Goal: Transaction & Acquisition: Purchase product/service

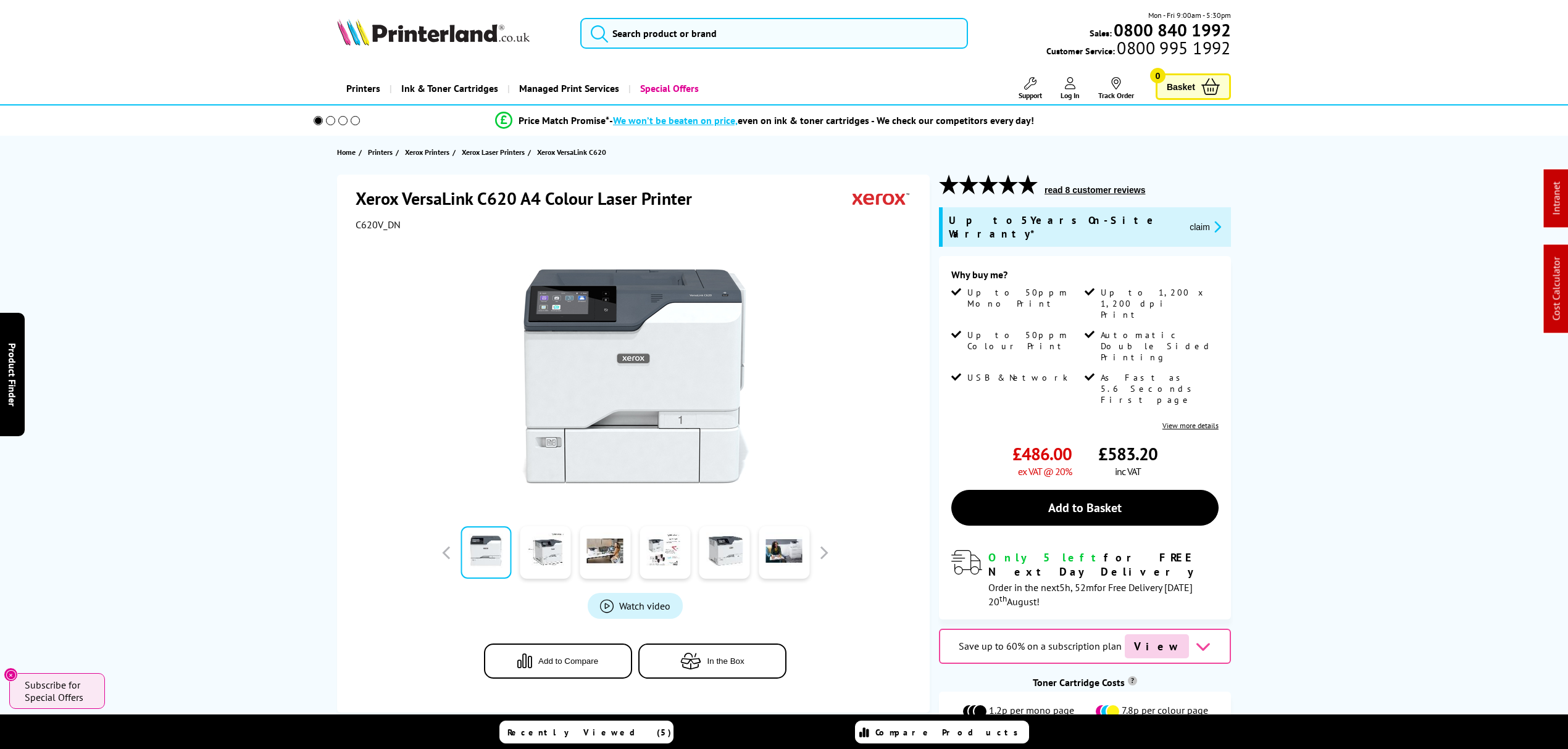
drag, startPoint x: 1365, startPoint y: 57, endPoint x: 1217, endPoint y: -100, distance: 215.8
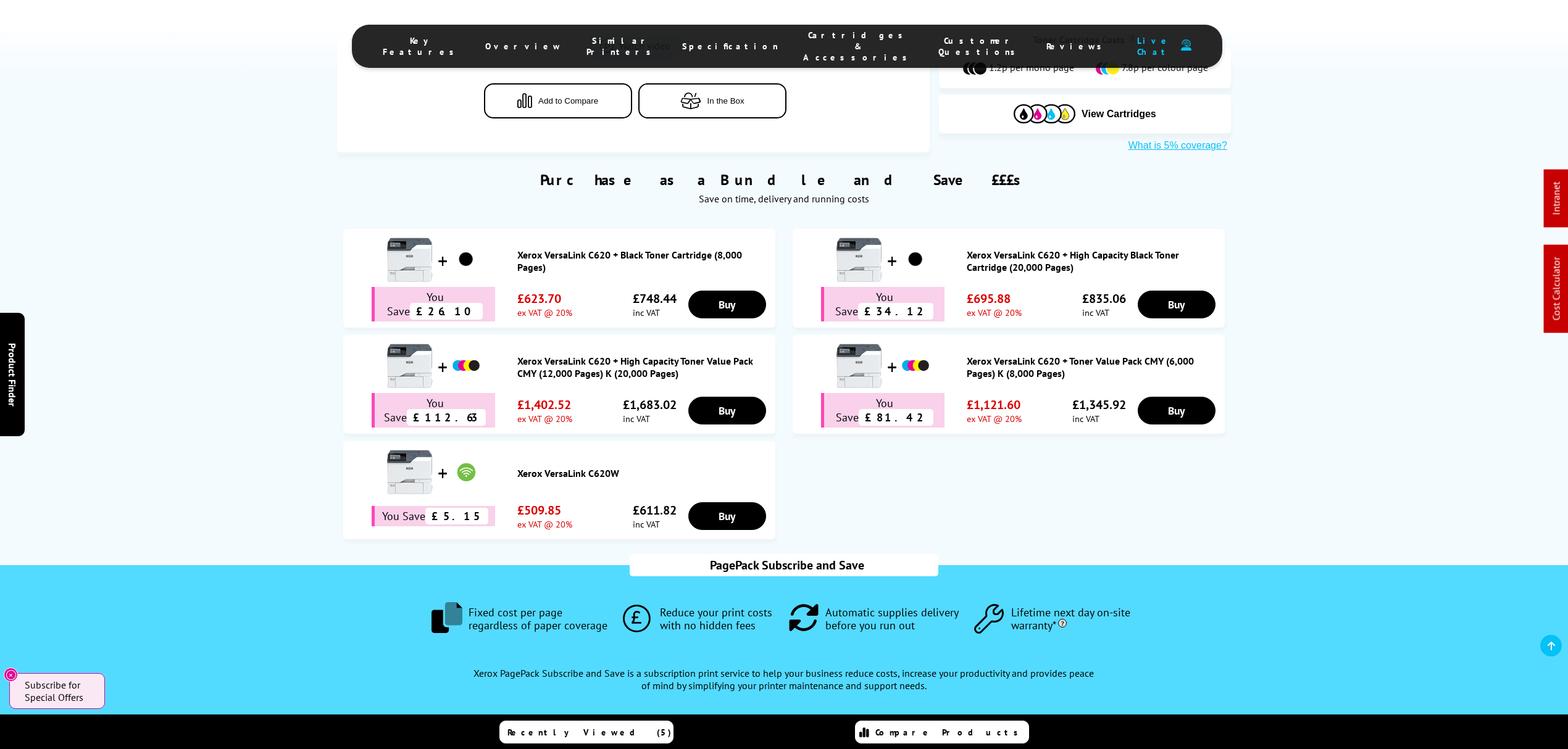
scroll to position [741, 0]
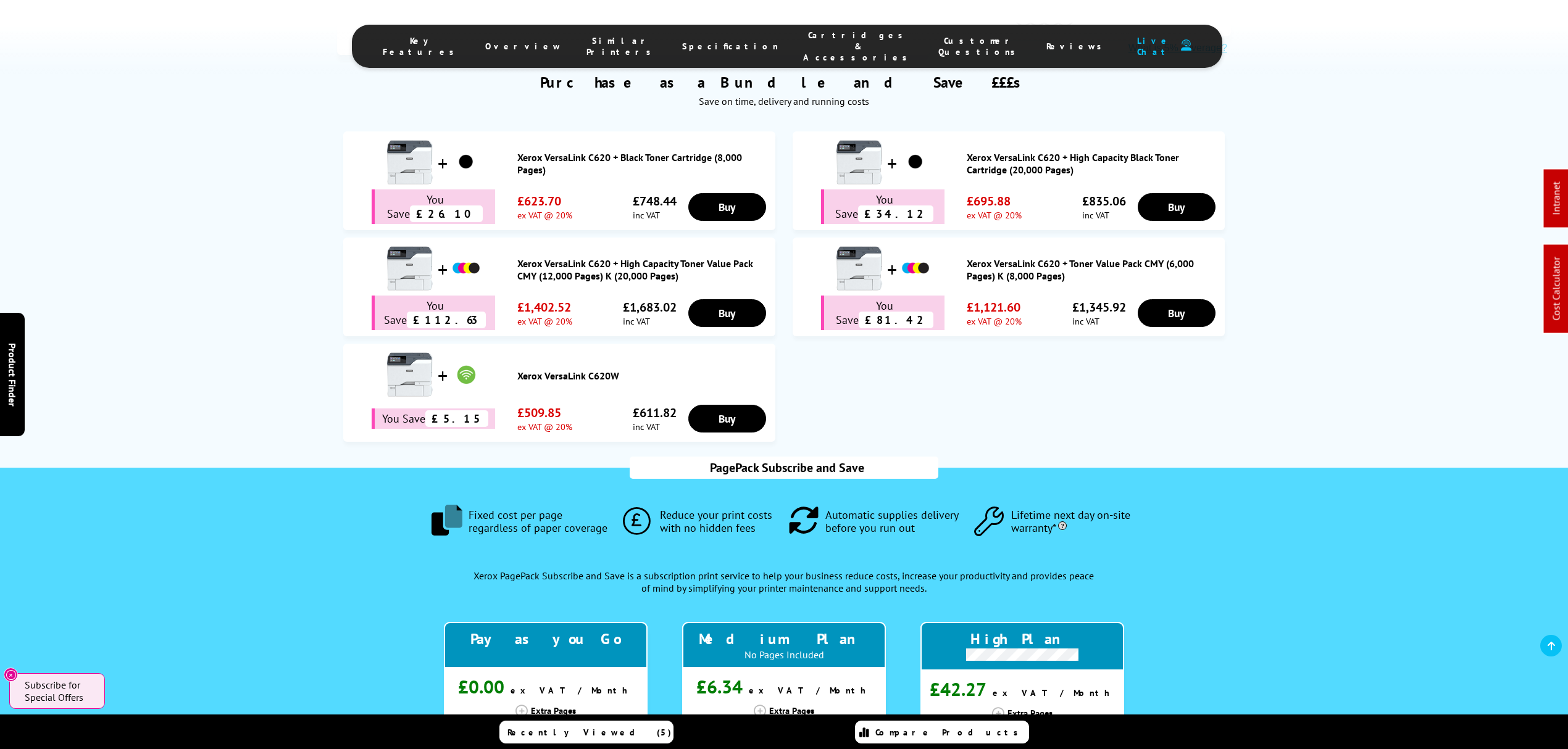
click at [644, 257] on link "Xerox VersaLink C620 + High Capacity Toner Value Pack CMY (12,000 Pages) K (20,…" at bounding box center [644, 269] width 252 height 25
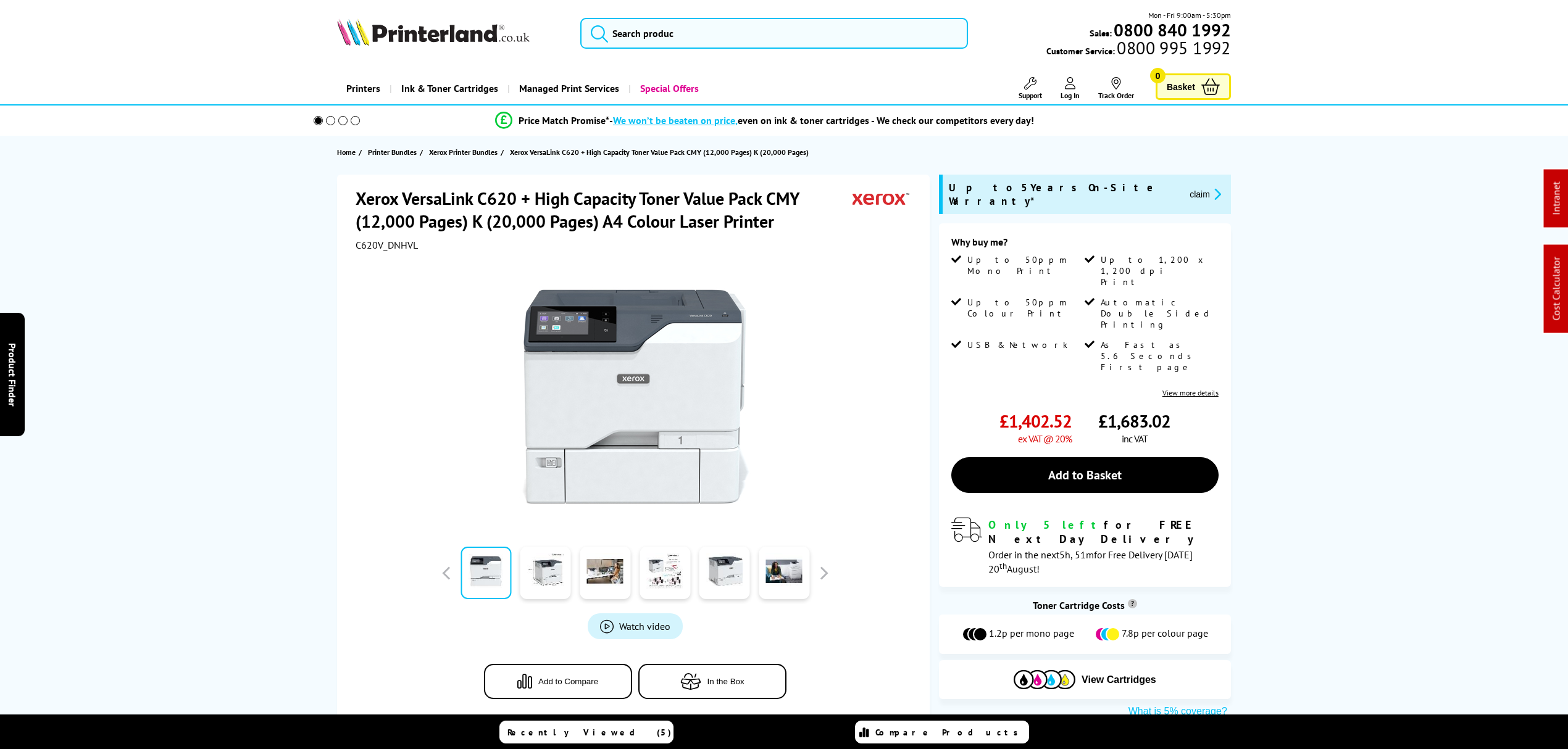
click at [386, 239] on span "C620V_DNHVL" at bounding box center [386, 245] width 62 height 12
copy span "C620V_DNHVL"
drag, startPoint x: 257, startPoint y: 204, endPoint x: 279, endPoint y: 154, distance: 54.6
click at [729, 23] on input "search" at bounding box center [775, 34] width 388 height 31
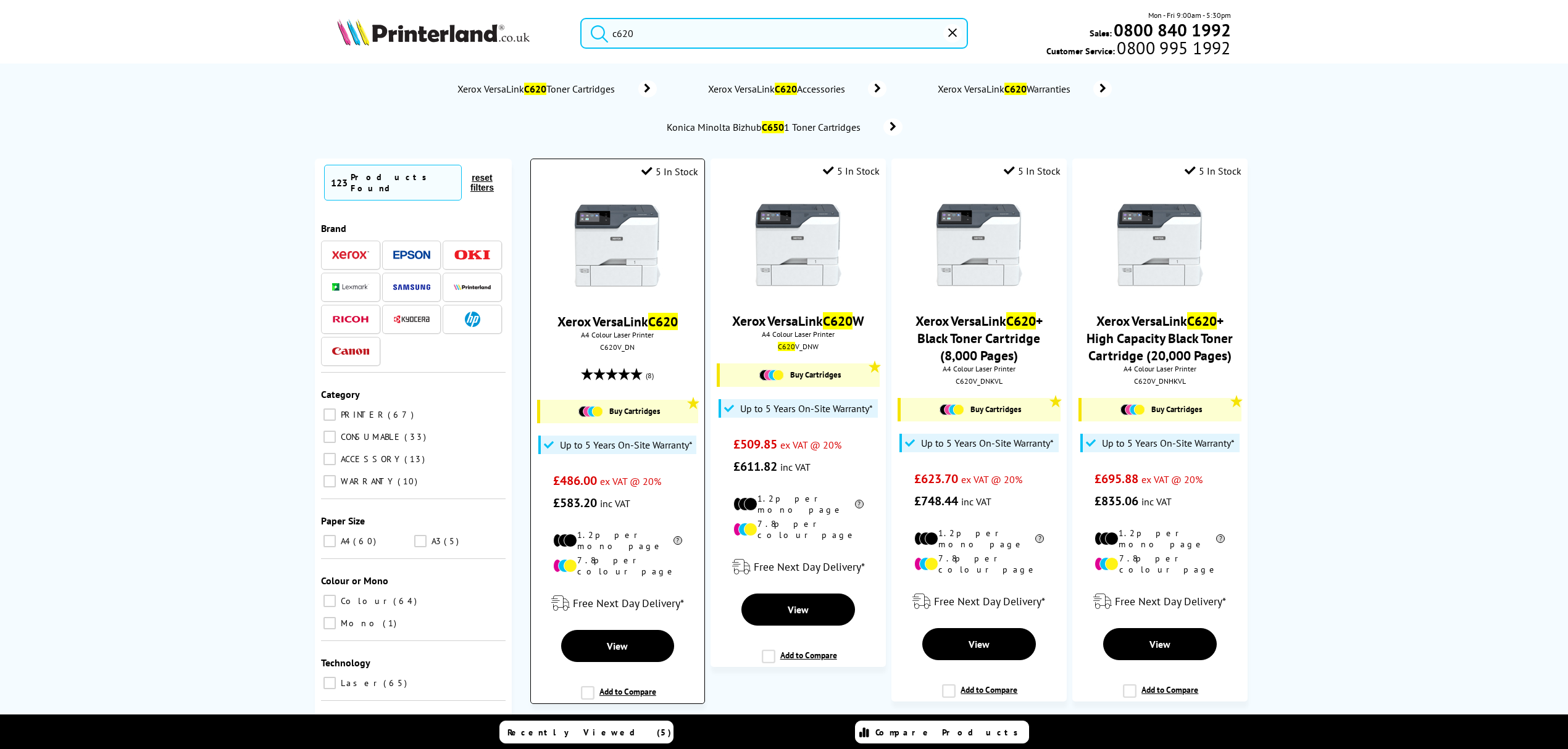
type input "c620"
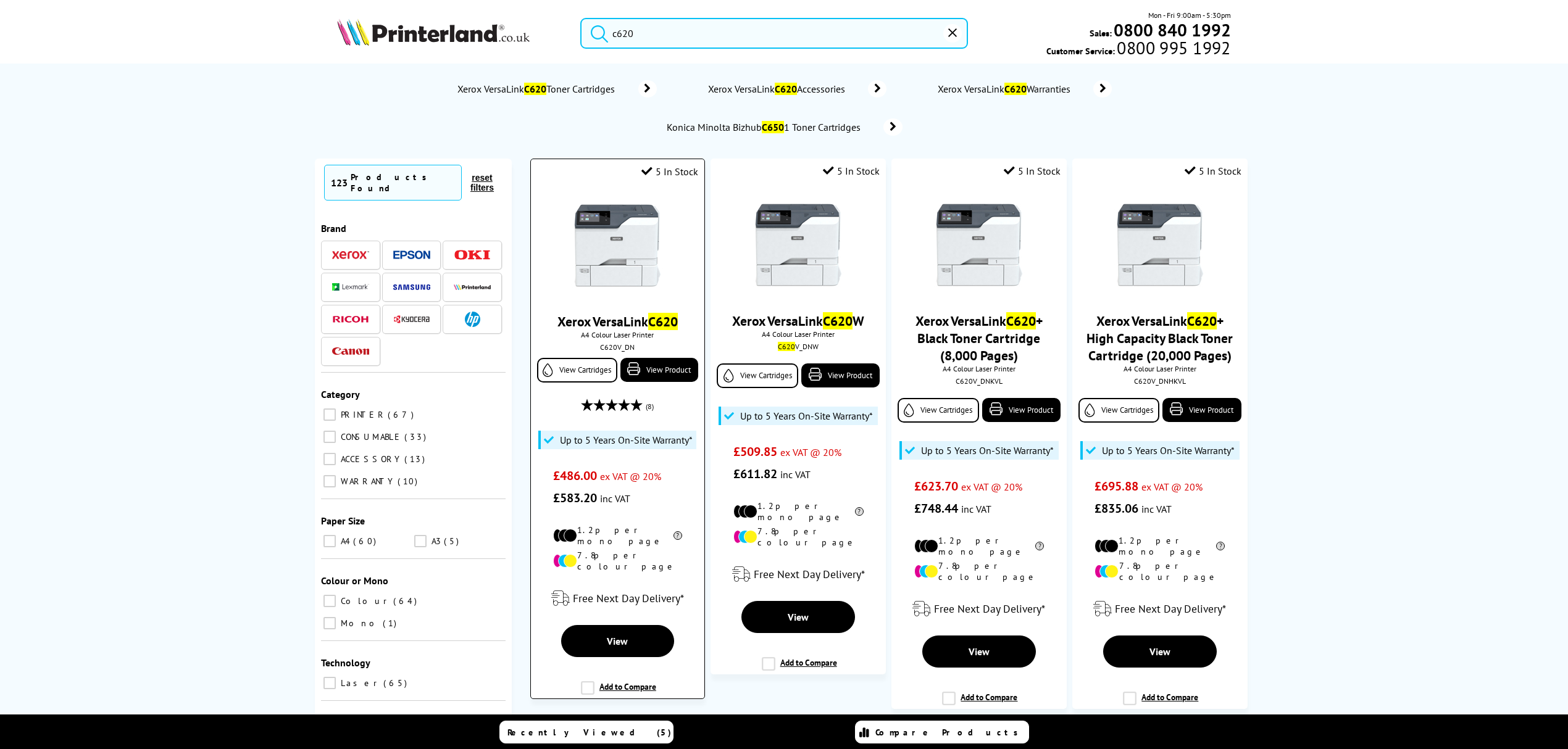
click at [628, 243] on img at bounding box center [617, 246] width 93 height 92
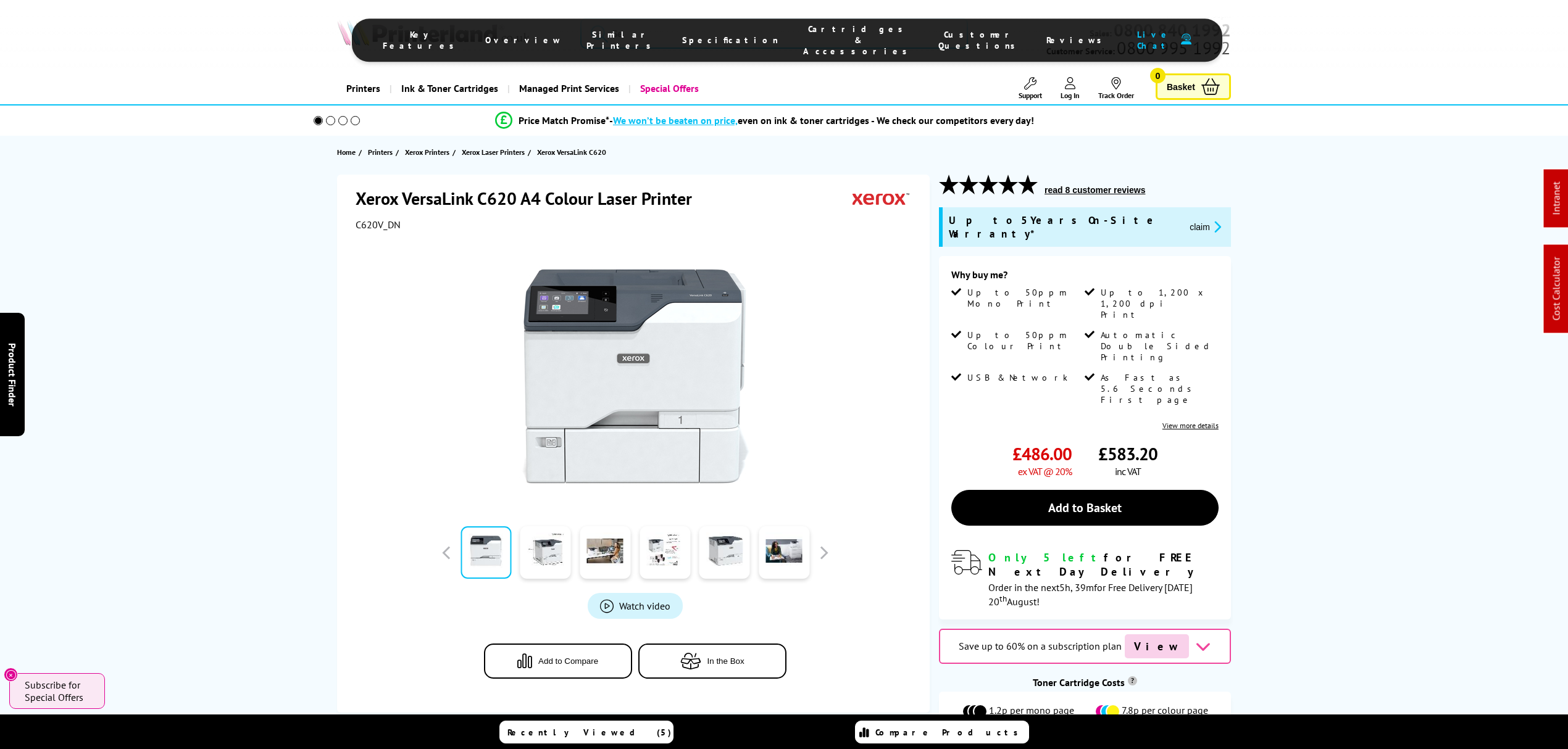
drag, startPoint x: 231, startPoint y: 638, endPoint x: 178, endPoint y: 202, distance: 439.2
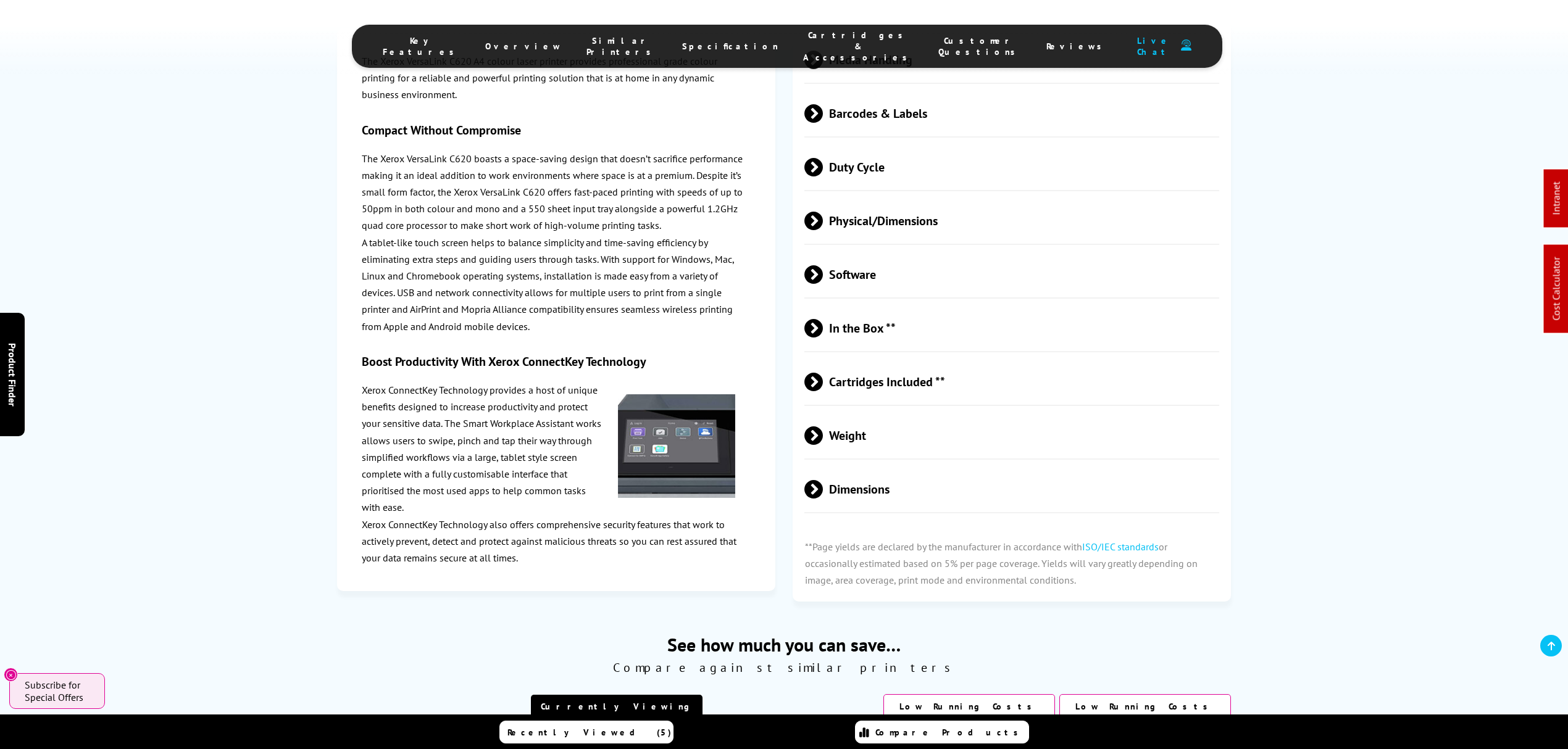
scroll to position [4033, 0]
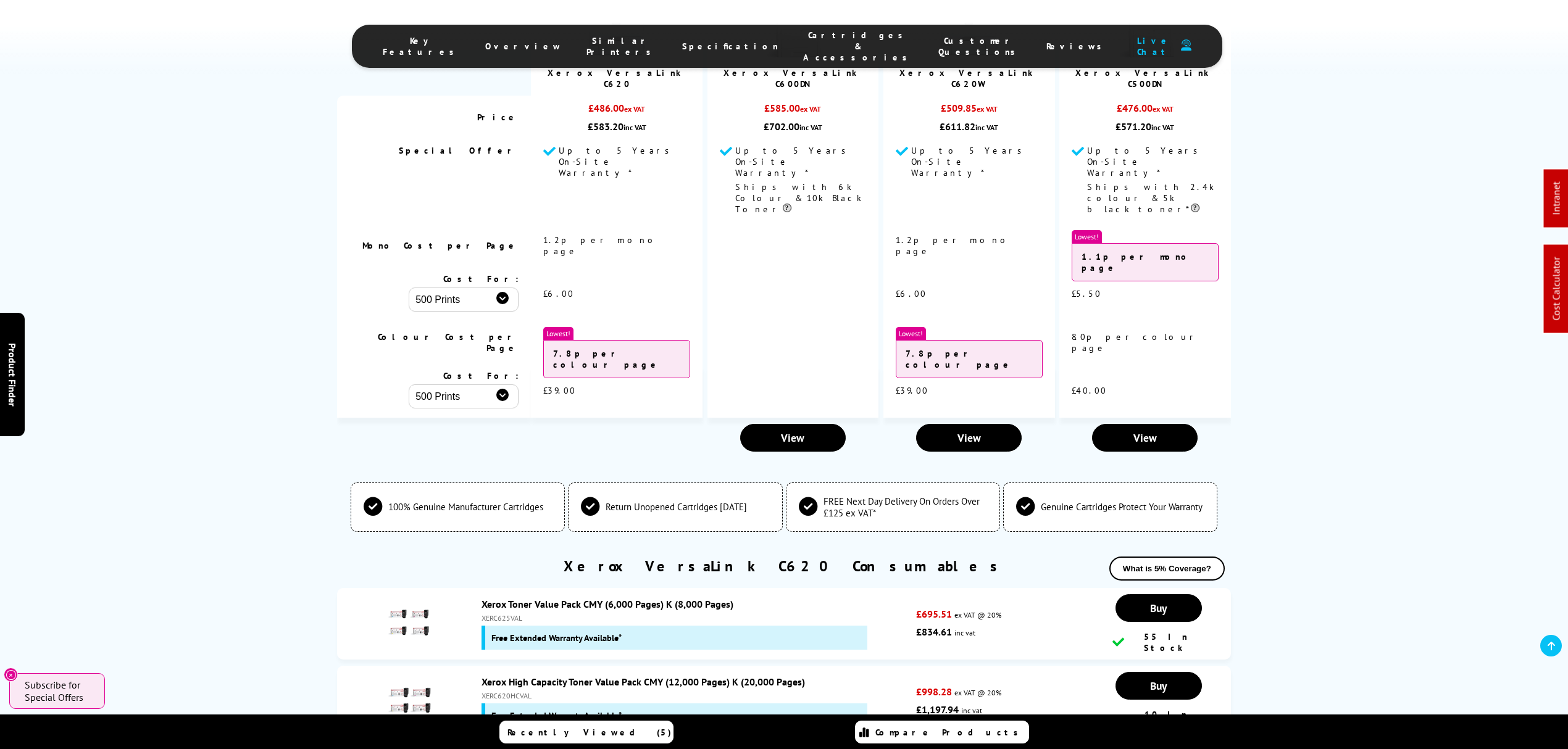
click at [505, 676] on div "Xerox High Capacity Toner Value Pack CMY (12,000 Pages) K (20,000 Pages) XERC62…" at bounding box center [696, 702] width 441 height 52
click at [505, 676] on link "Xerox High Capacity Toner Value Pack CMY (12,000 Pages) K (20,000 Pages)" at bounding box center [643, 682] width 323 height 12
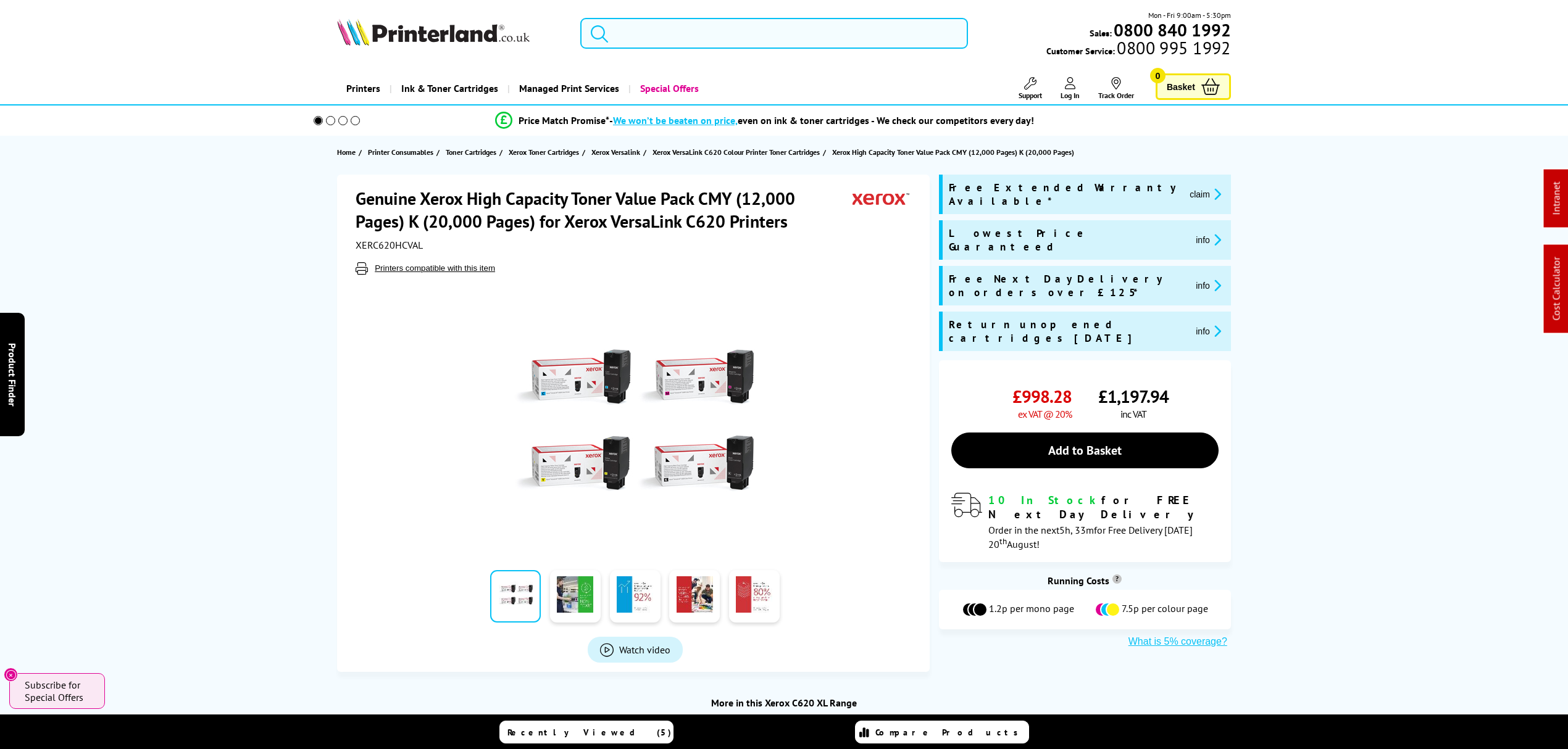
click at [787, 31] on input "search" at bounding box center [775, 34] width 388 height 31
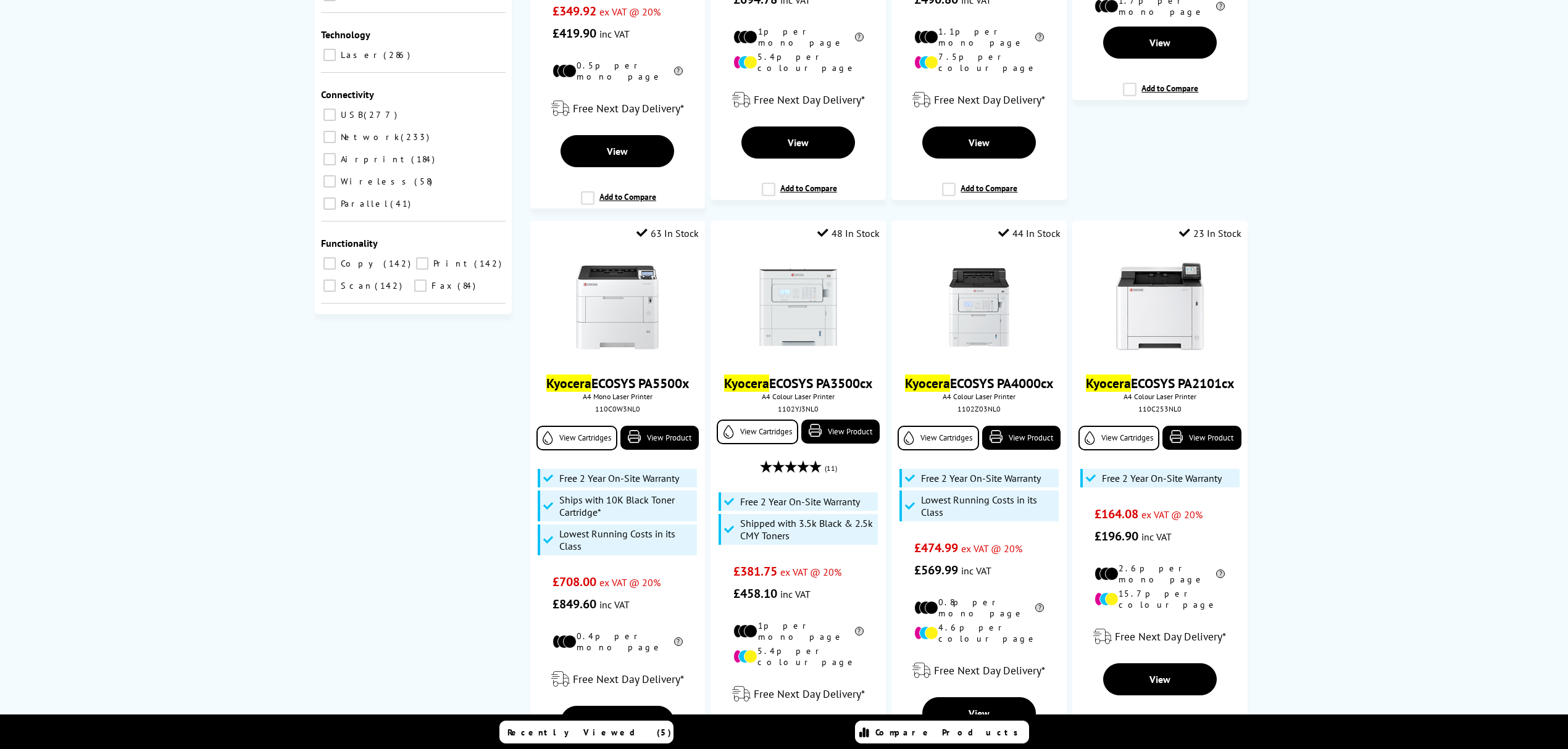
scroll to position [658, 0]
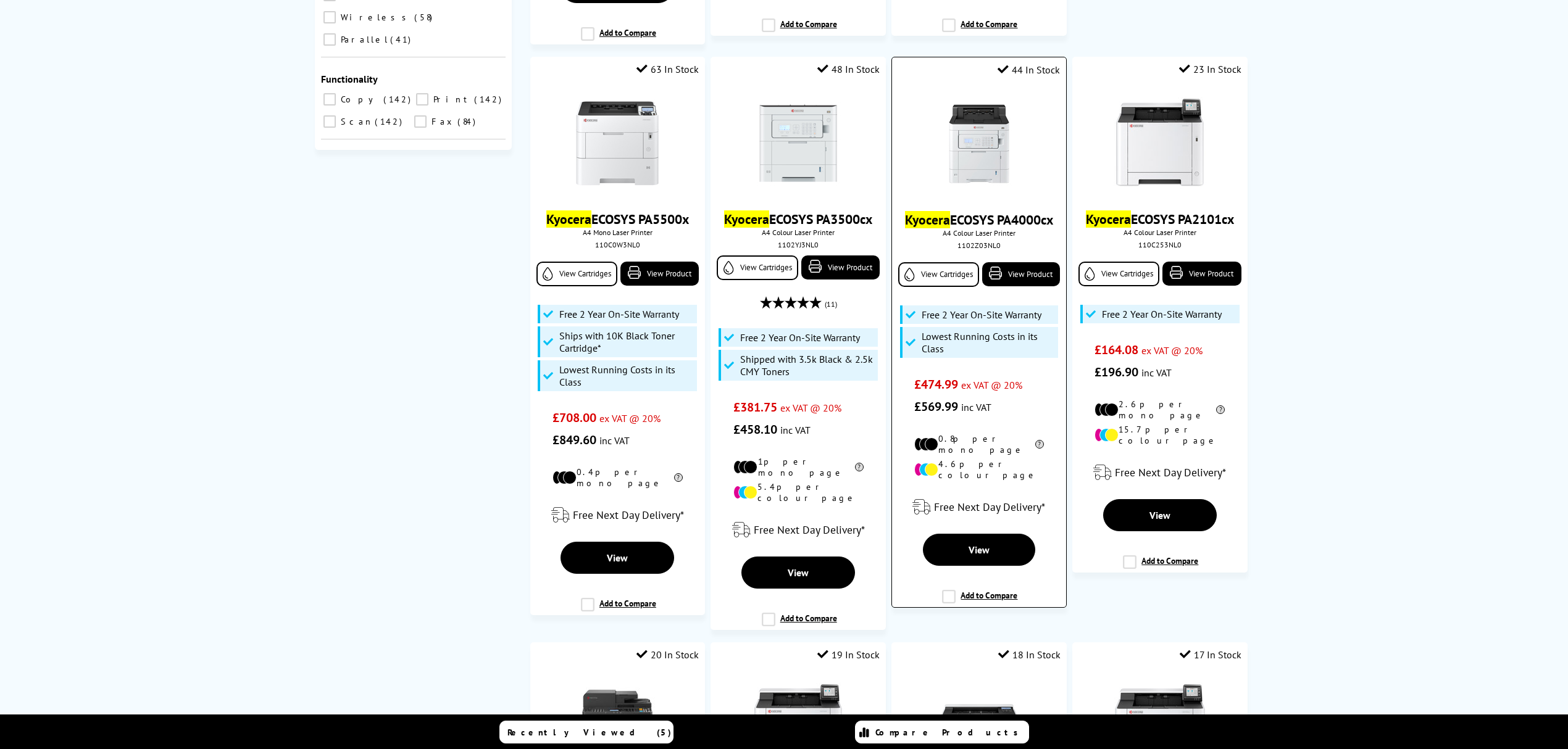
type input "kyocera a4"
click at [1004, 149] on img at bounding box center [978, 143] width 93 height 92
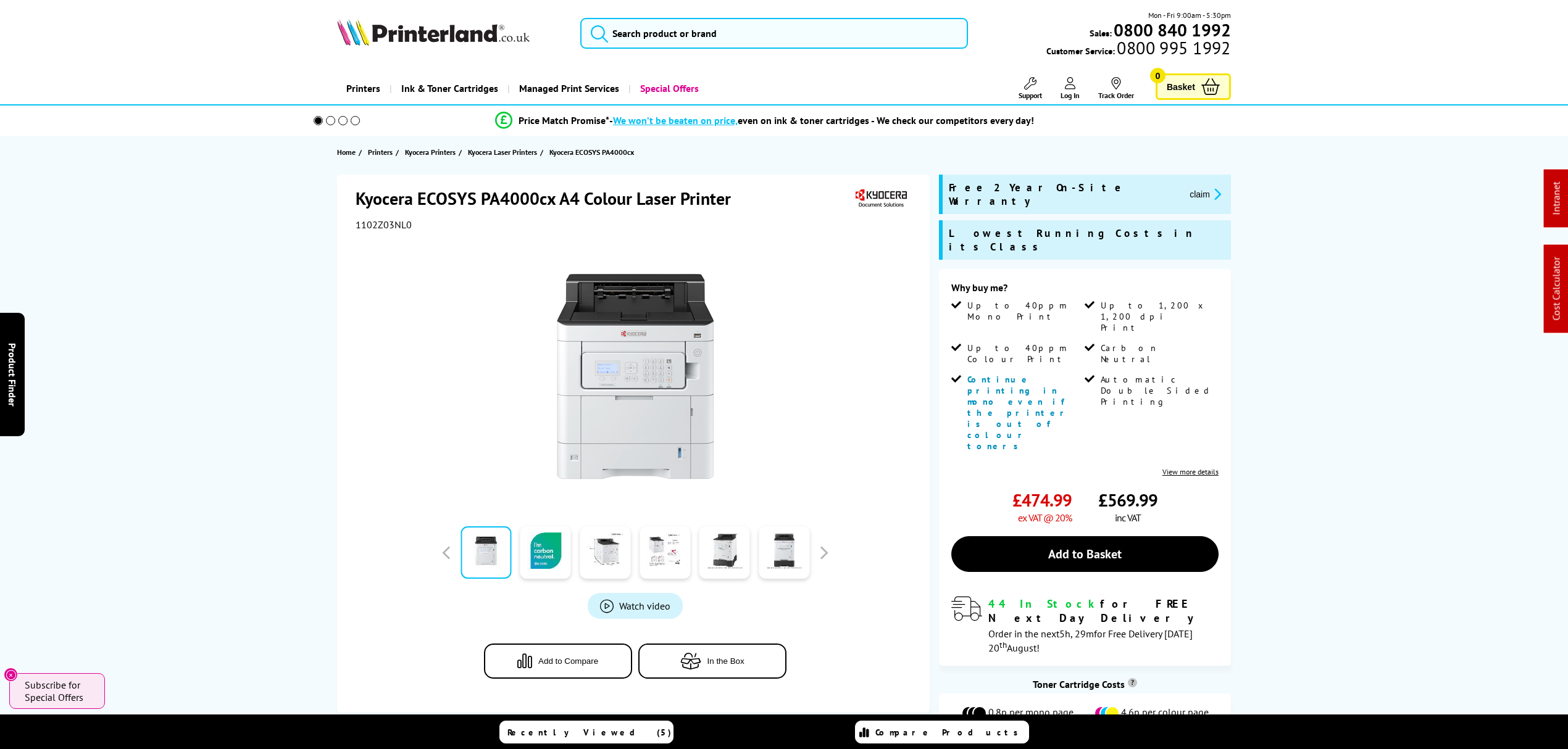
drag, startPoint x: 1168, startPoint y: 504, endPoint x: 1272, endPoint y: -34, distance: 548.0
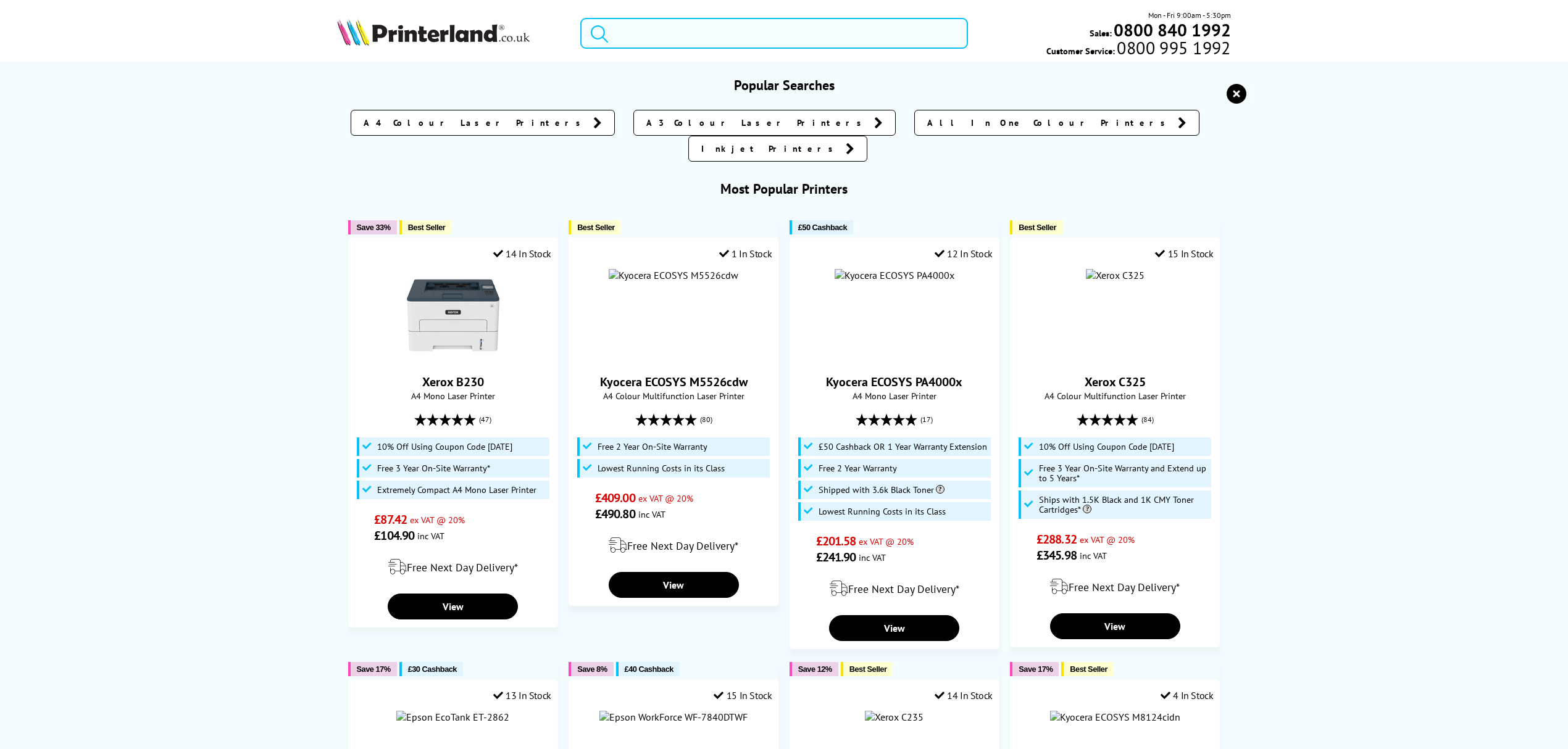
click at [776, 29] on input "search" at bounding box center [775, 34] width 388 height 31
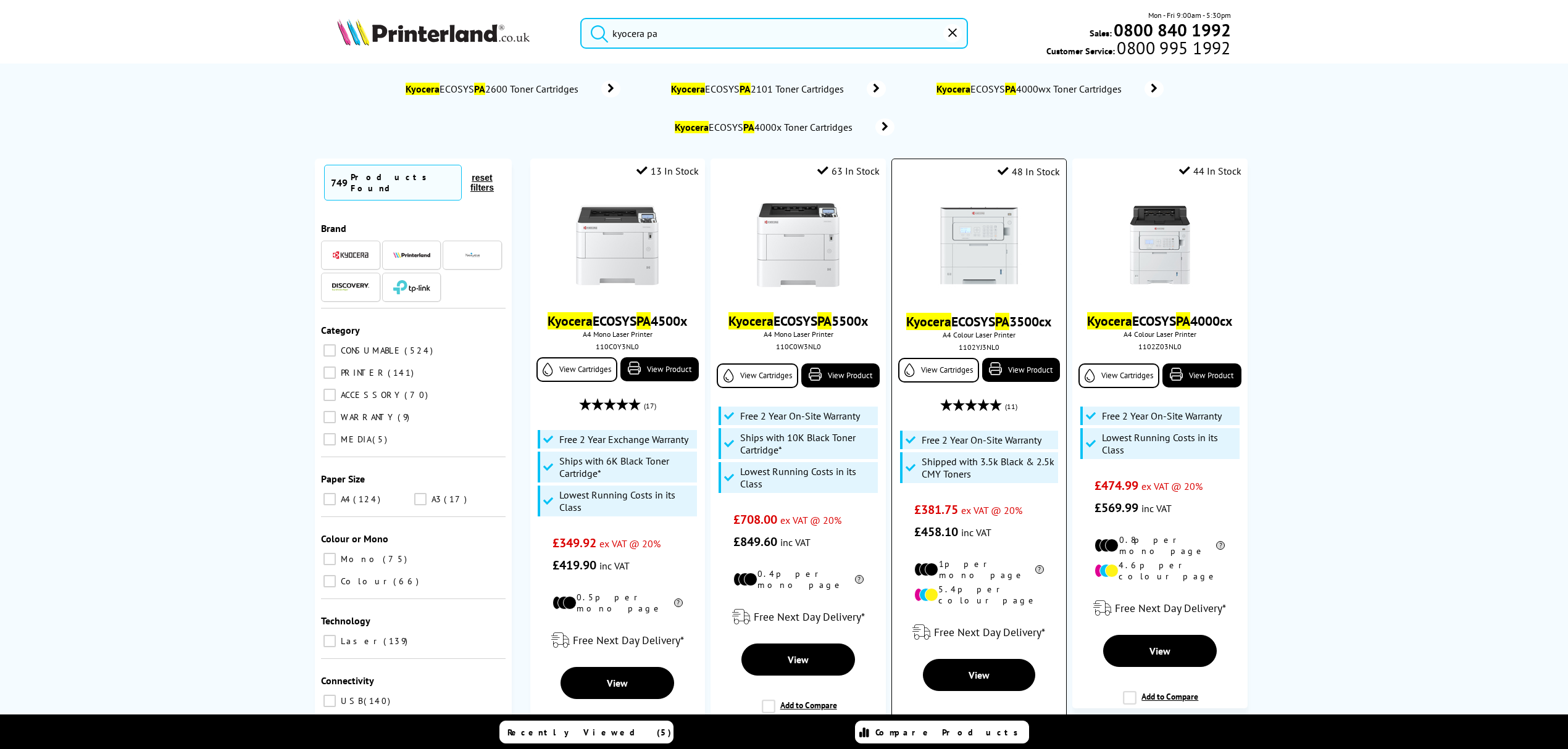
type input "kyocera pa"
click at [988, 245] on img at bounding box center [978, 246] width 93 height 92
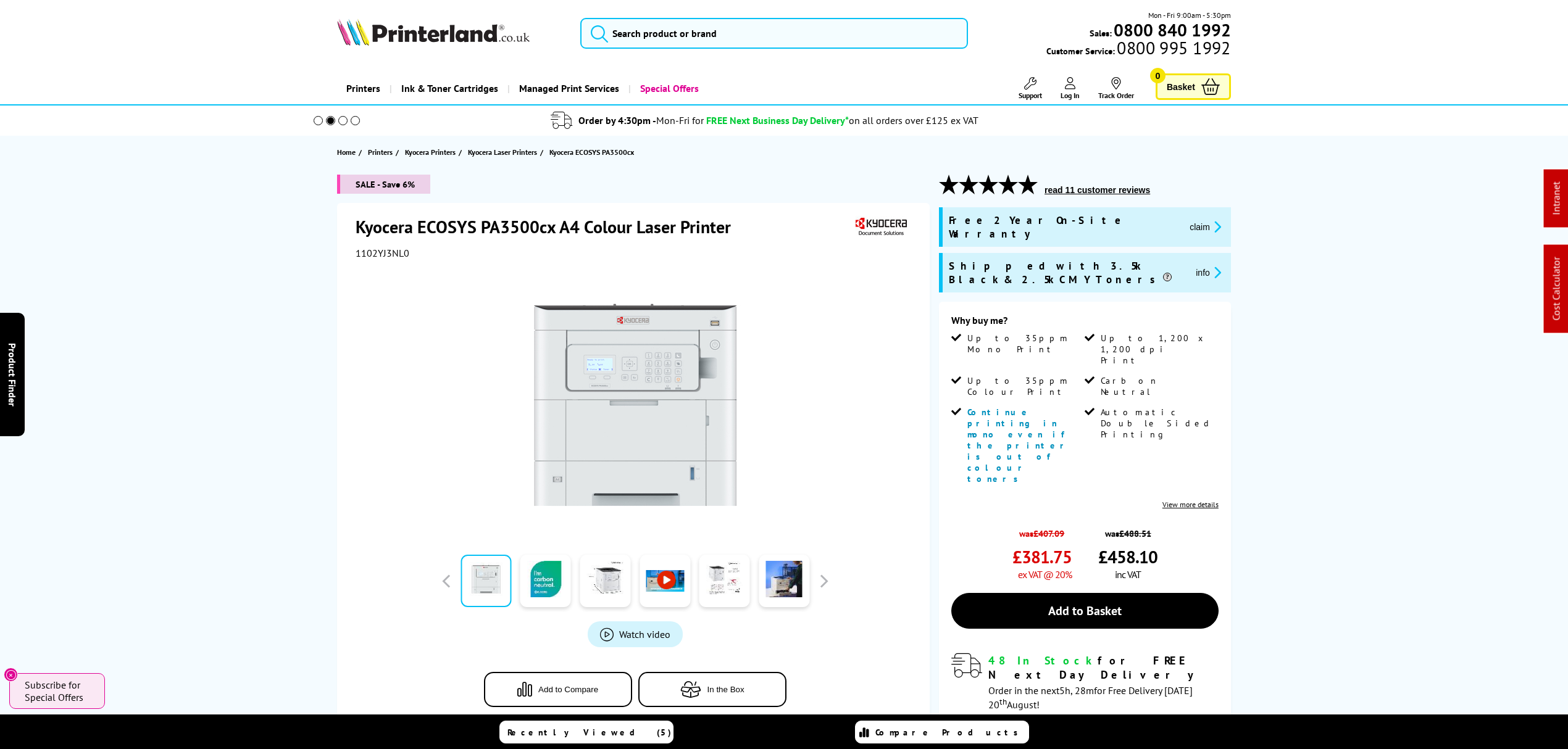
drag, startPoint x: 931, startPoint y: 591, endPoint x: 902, endPoint y: 89, distance: 502.8
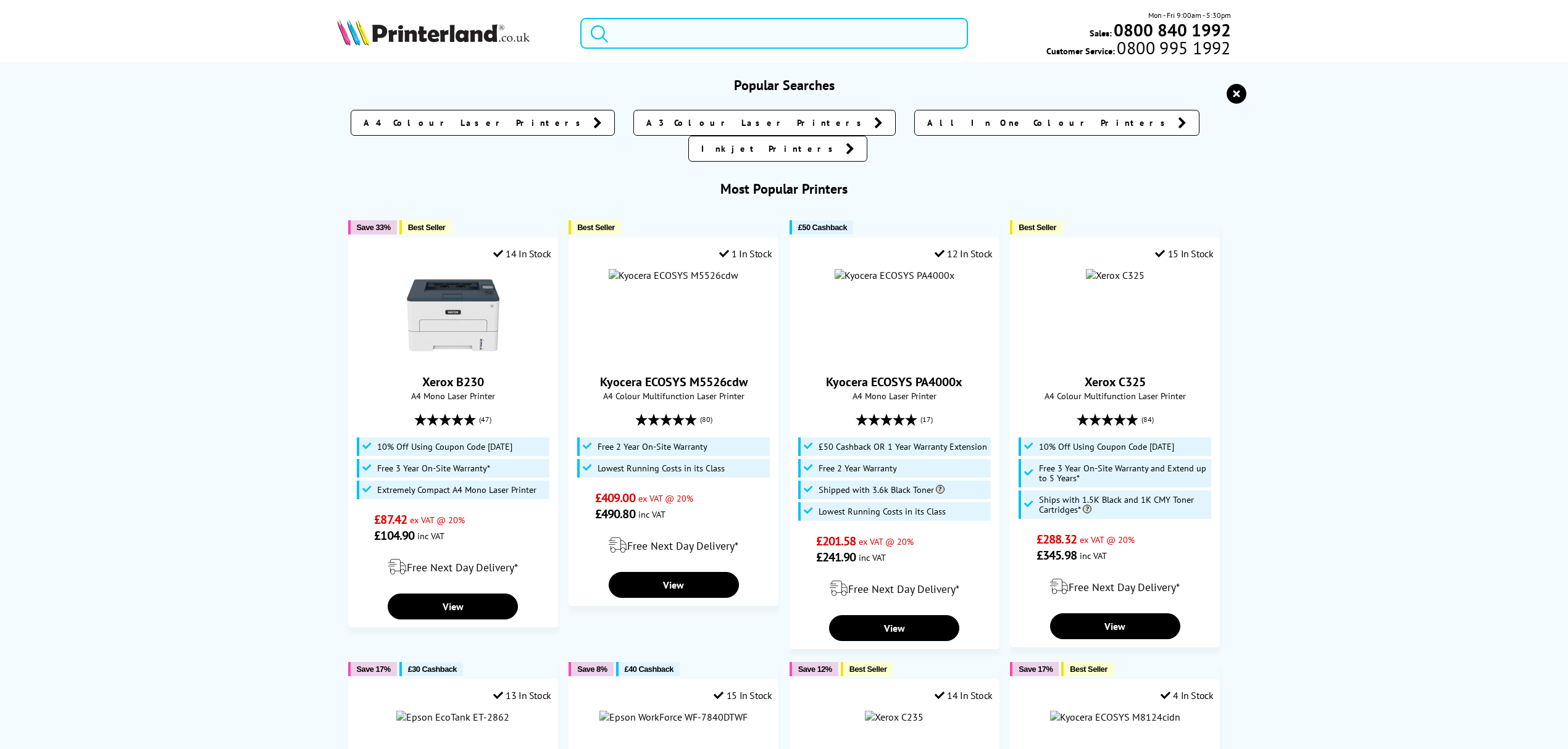
click at [870, 34] on input "search" at bounding box center [775, 34] width 388 height 31
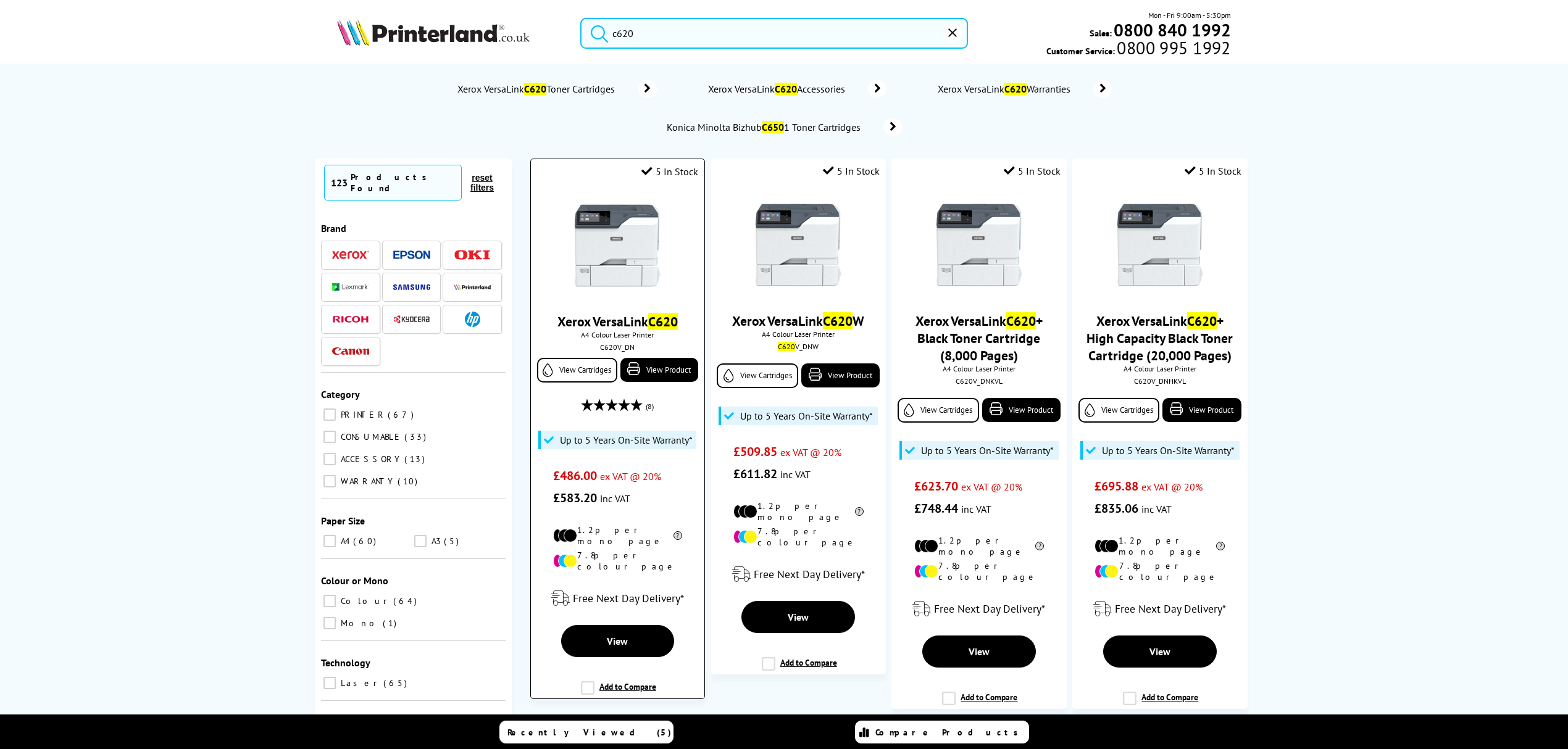
type input "c620"
click at [639, 265] on img at bounding box center [617, 246] width 93 height 92
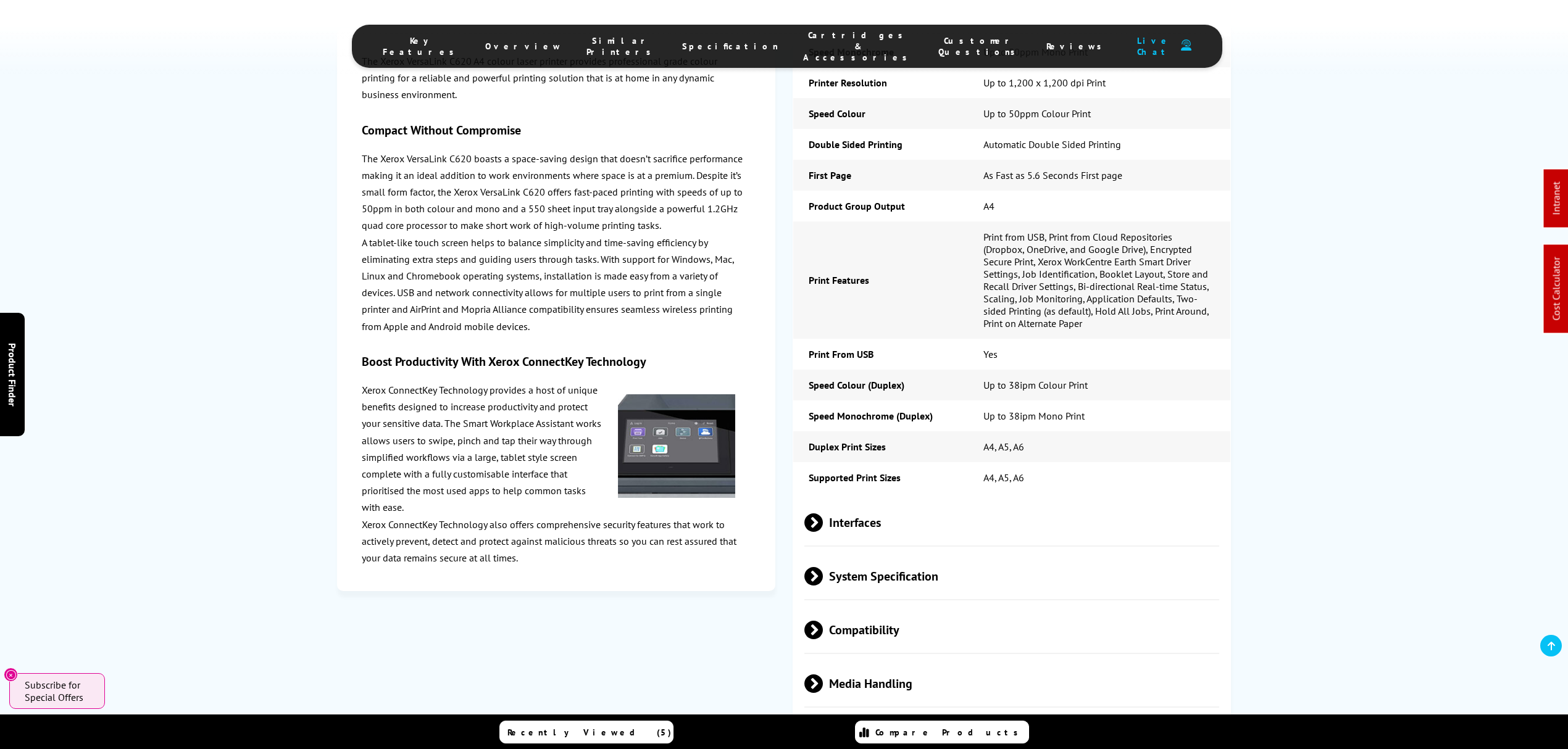
scroll to position [2996, 0]
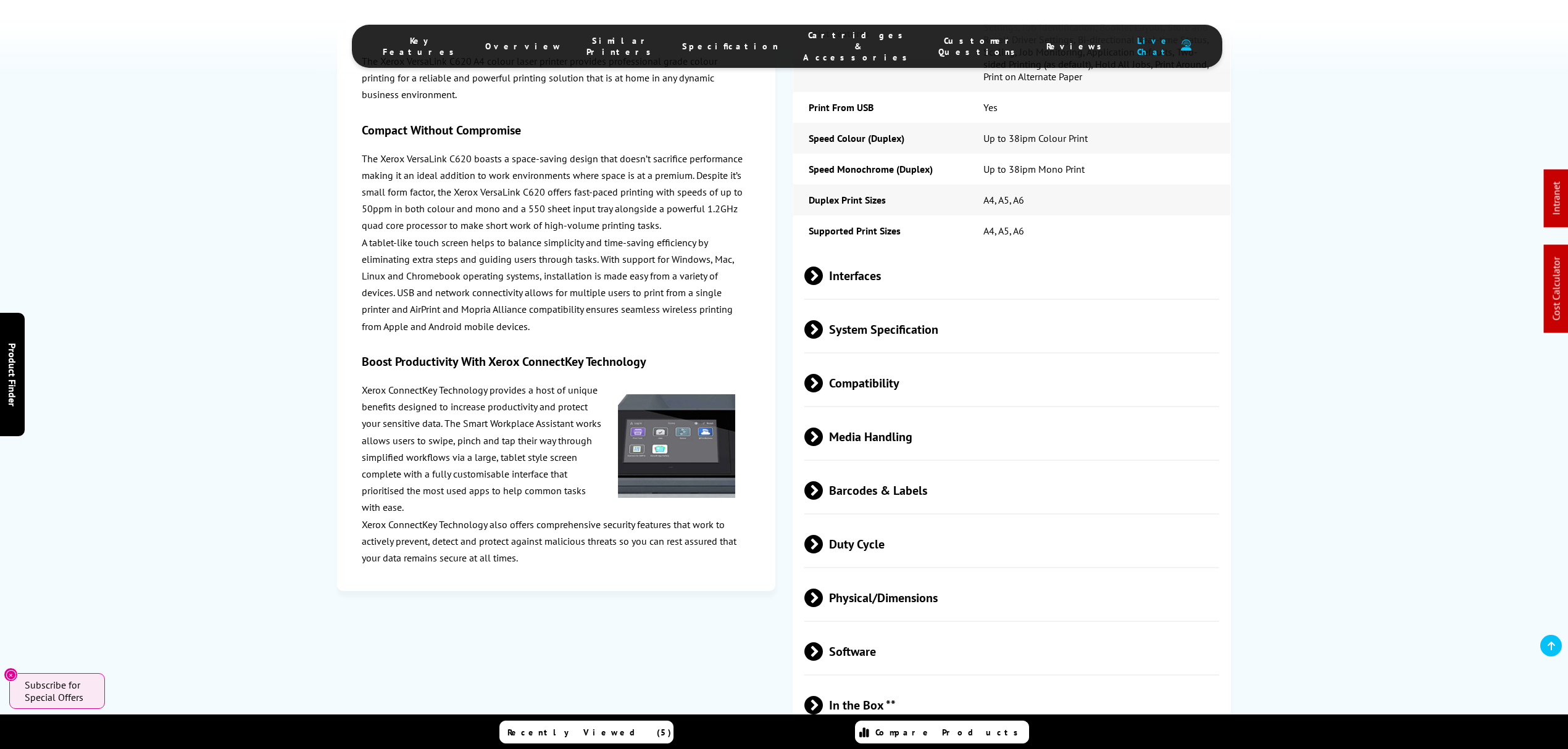
click at [890, 413] on span "Media Handling" at bounding box center [1012, 436] width 415 height 47
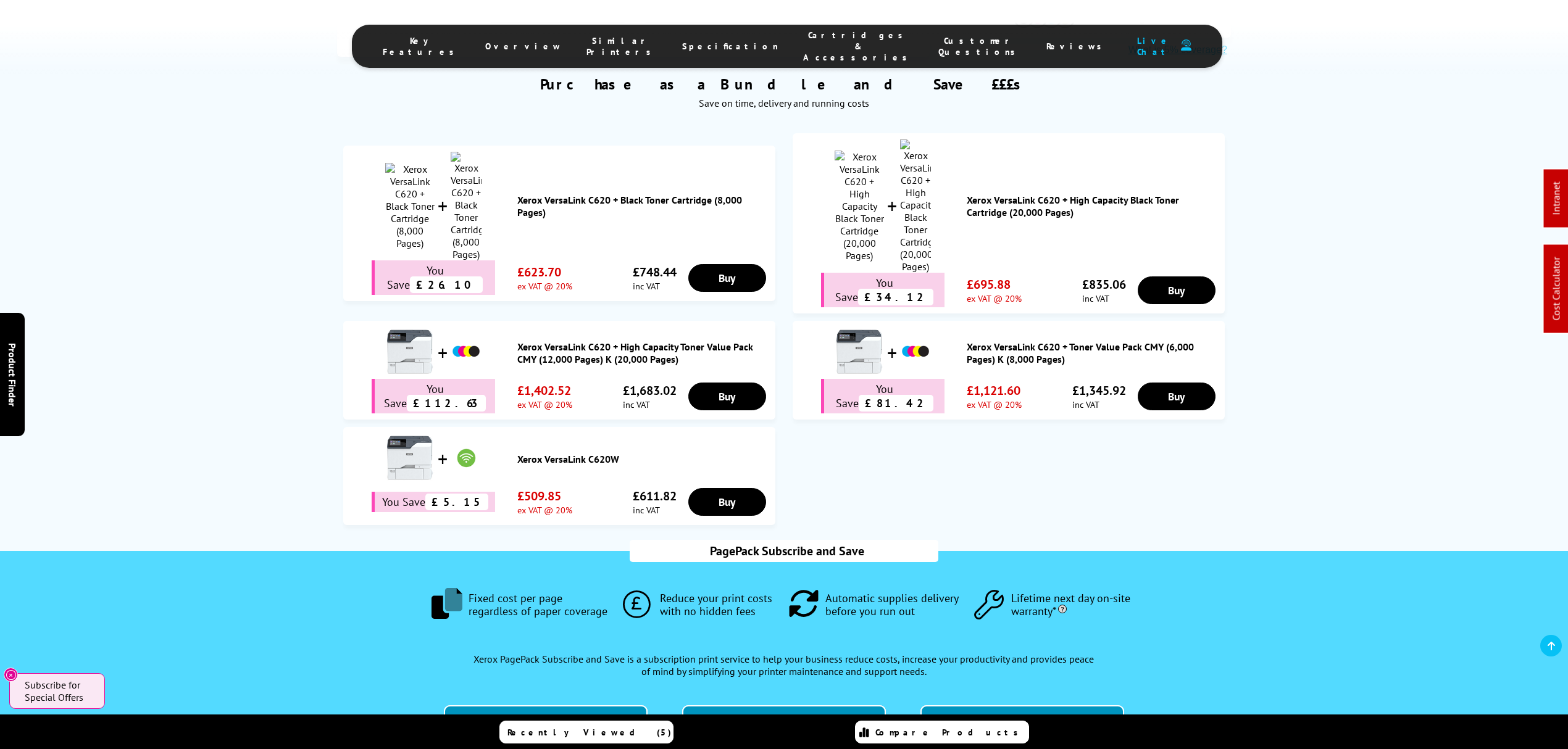
scroll to position [0, 0]
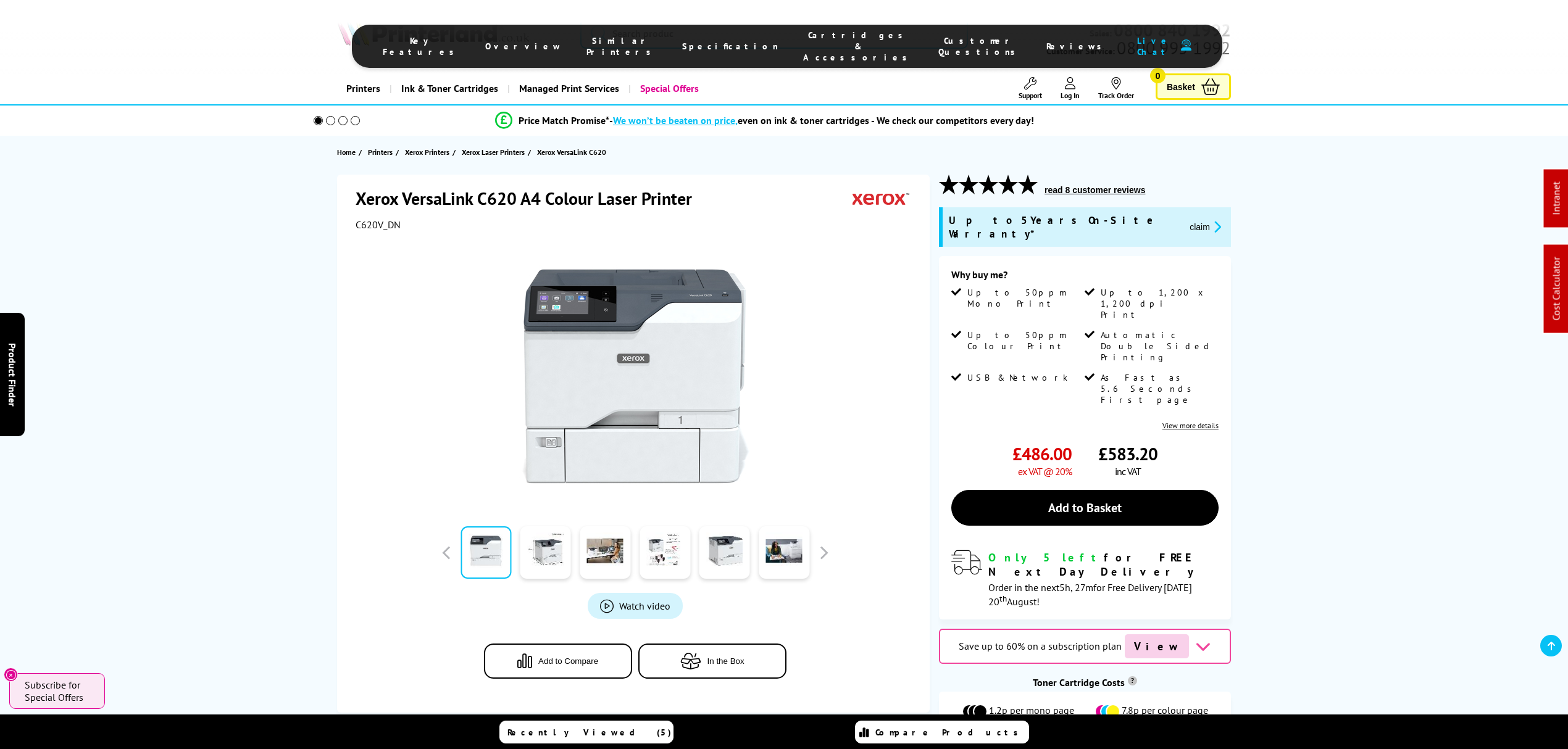
drag, startPoint x: 567, startPoint y: 353, endPoint x: 539, endPoint y: 129, distance: 225.7
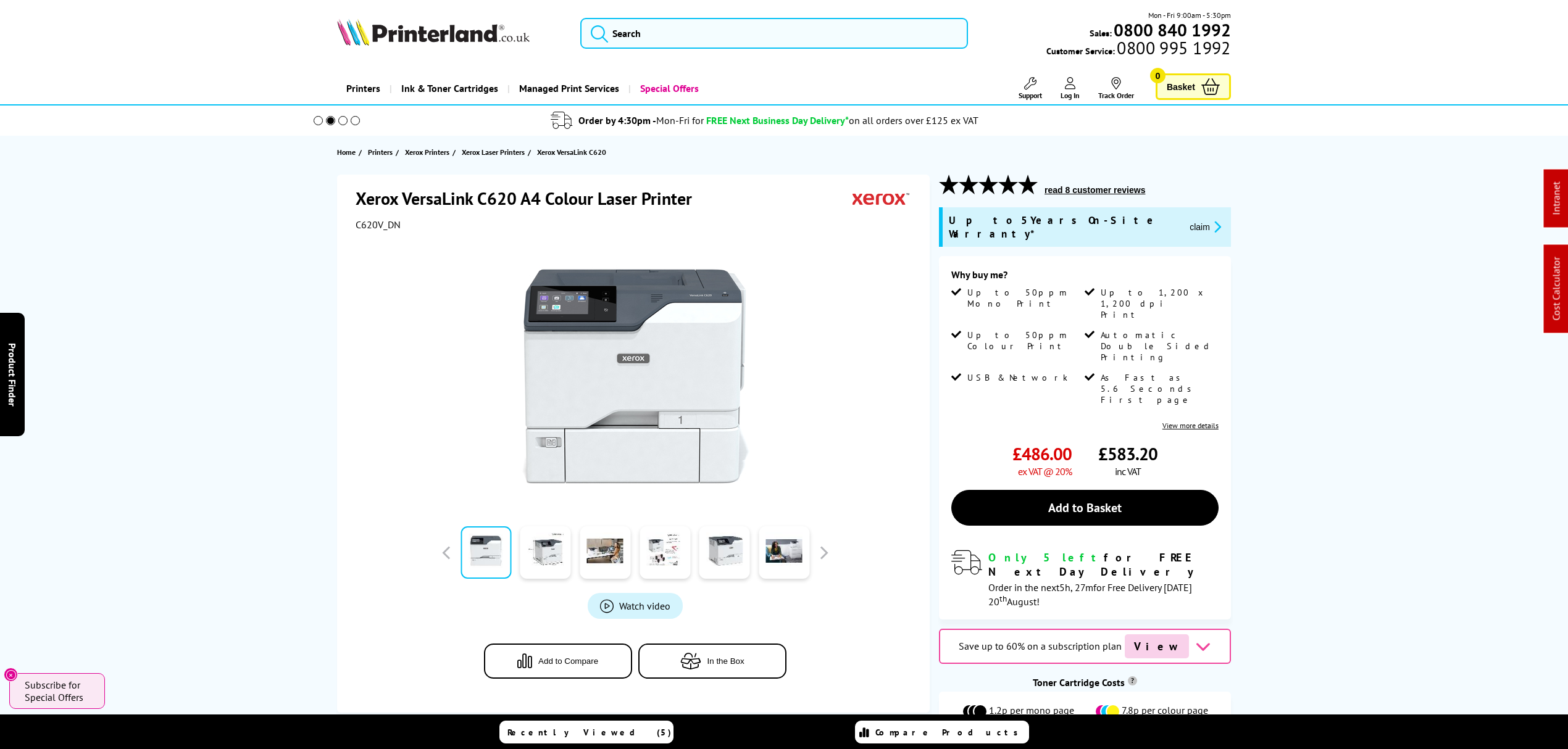
drag, startPoint x: 1295, startPoint y: 277, endPoint x: 1244, endPoint y: 79, distance: 204.5
click at [1186, 219] on button "claim" at bounding box center [1206, 226] width 39 height 14
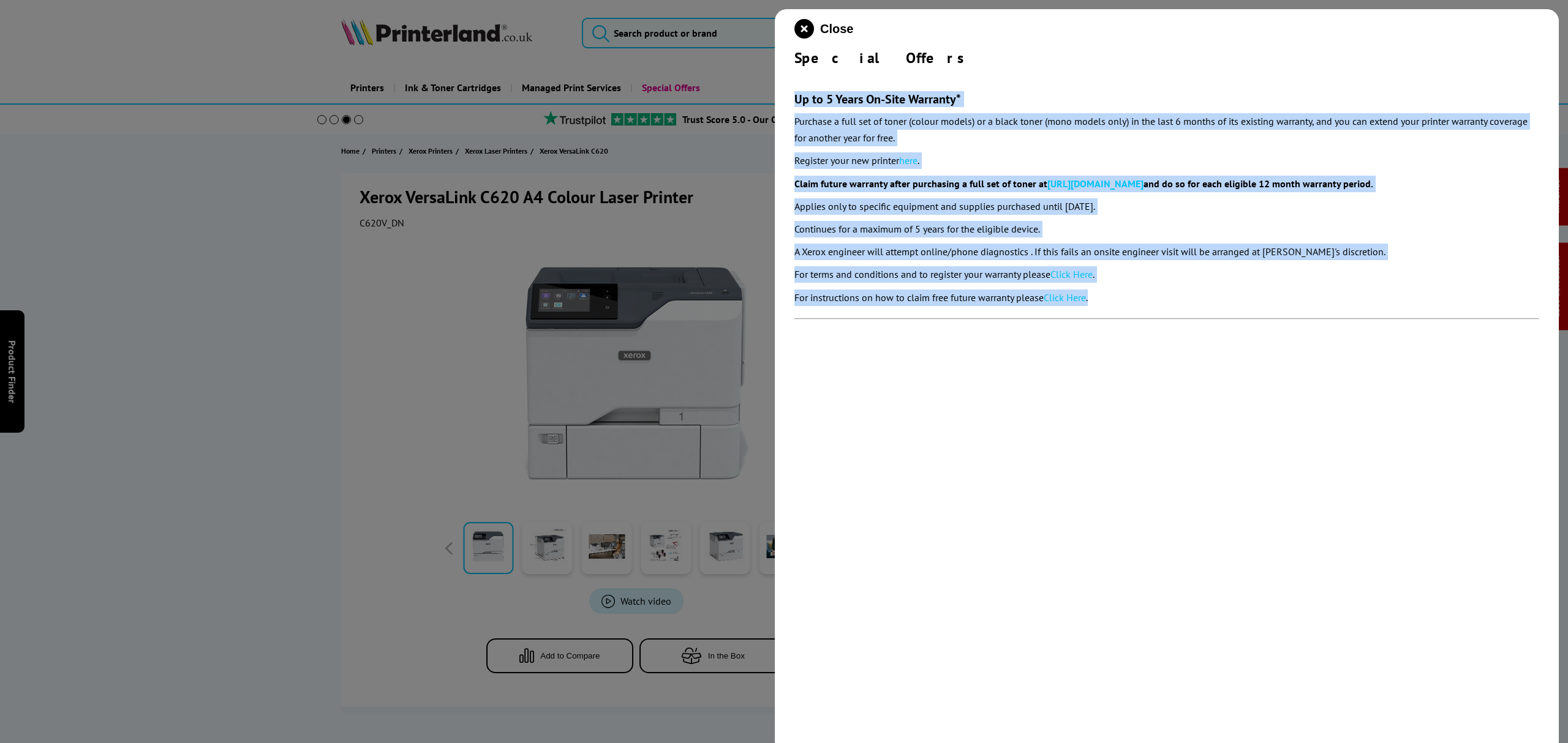
drag, startPoint x: 1077, startPoint y: 273, endPoint x: 788, endPoint y: 101, distance: 336.3
click at [788, 101] on div "Close Special Offers Up to 5 Years On-Site Warranty* Purchase a full set of ton…" at bounding box center [1167, 380] width 784 height 743
copy section "Up to 5 Years On-Site Warranty* Purchase a full set of toner (colour models) or…"
click at [810, 27] on icon "close modal" at bounding box center [804, 28] width 19 height 19
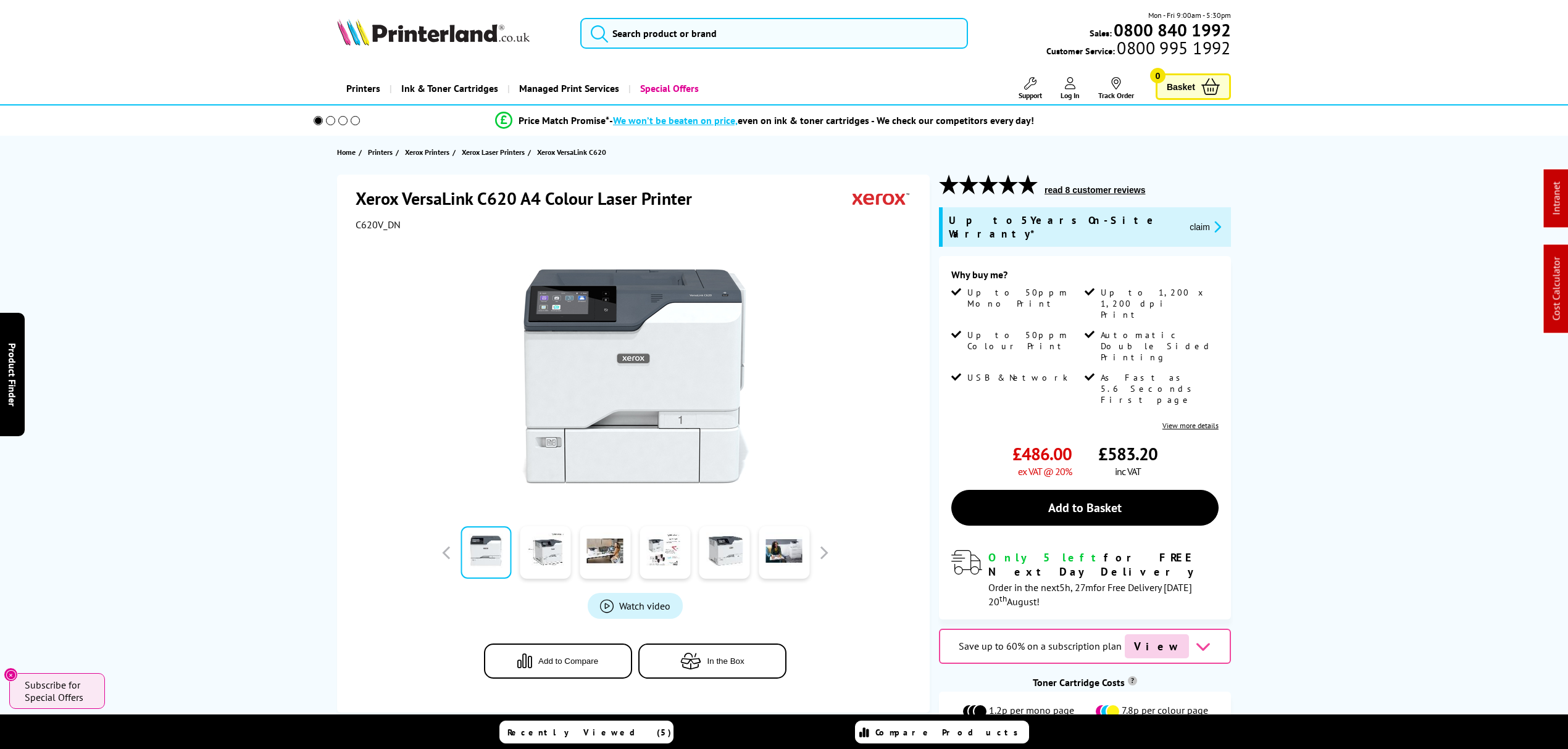
drag, startPoint x: 694, startPoint y: 440, endPoint x: 764, endPoint y: 31, distance: 414.9
click at [764, 31] on input "search" at bounding box center [775, 34] width 388 height 31
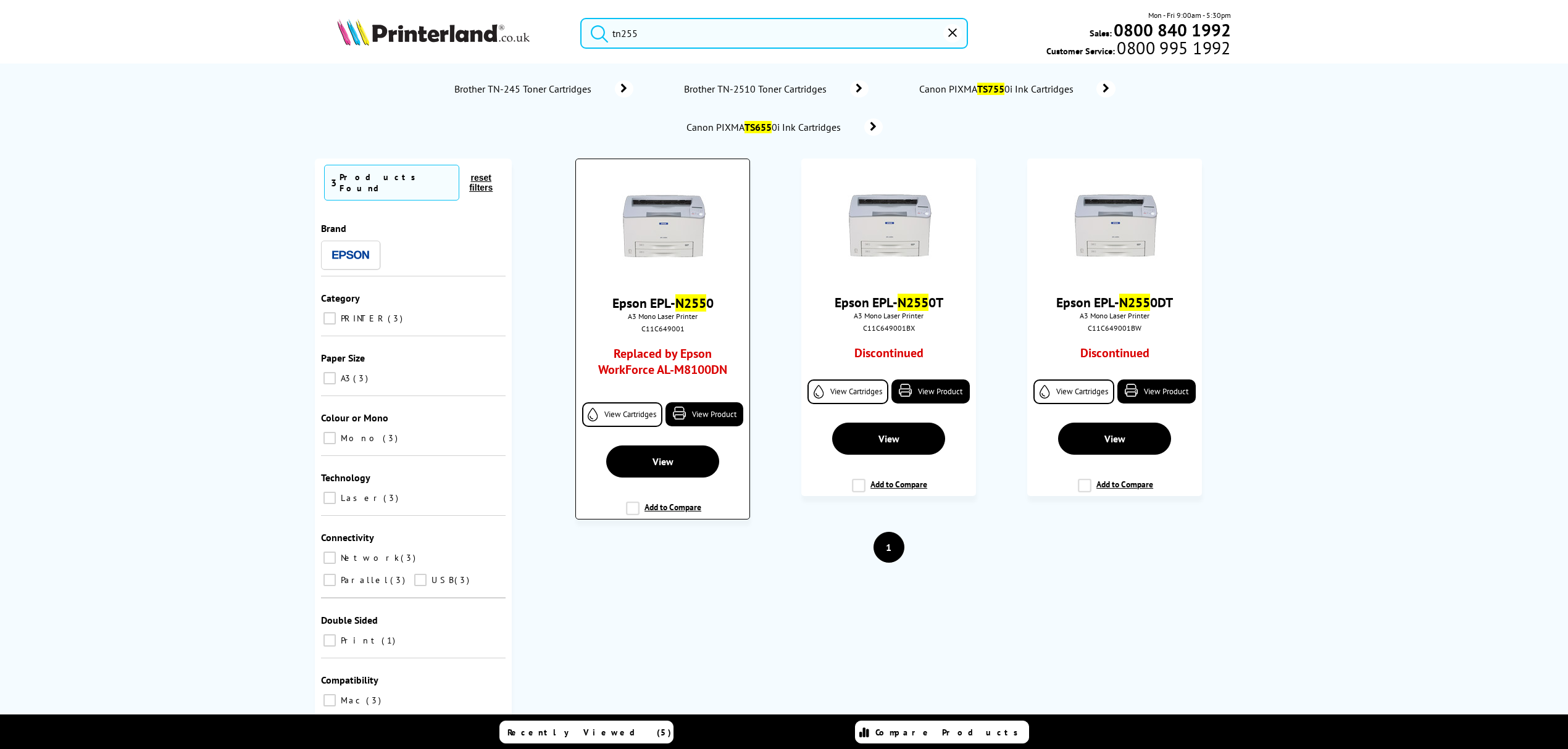
drag, startPoint x: 618, startPoint y: 32, endPoint x: 714, endPoint y: 203, distance: 196.1
click at [0, 0] on li "Similar Printers" at bounding box center [0, 0] width 0 height 0
click at [622, 33] on input "tn255" at bounding box center [775, 34] width 388 height 31
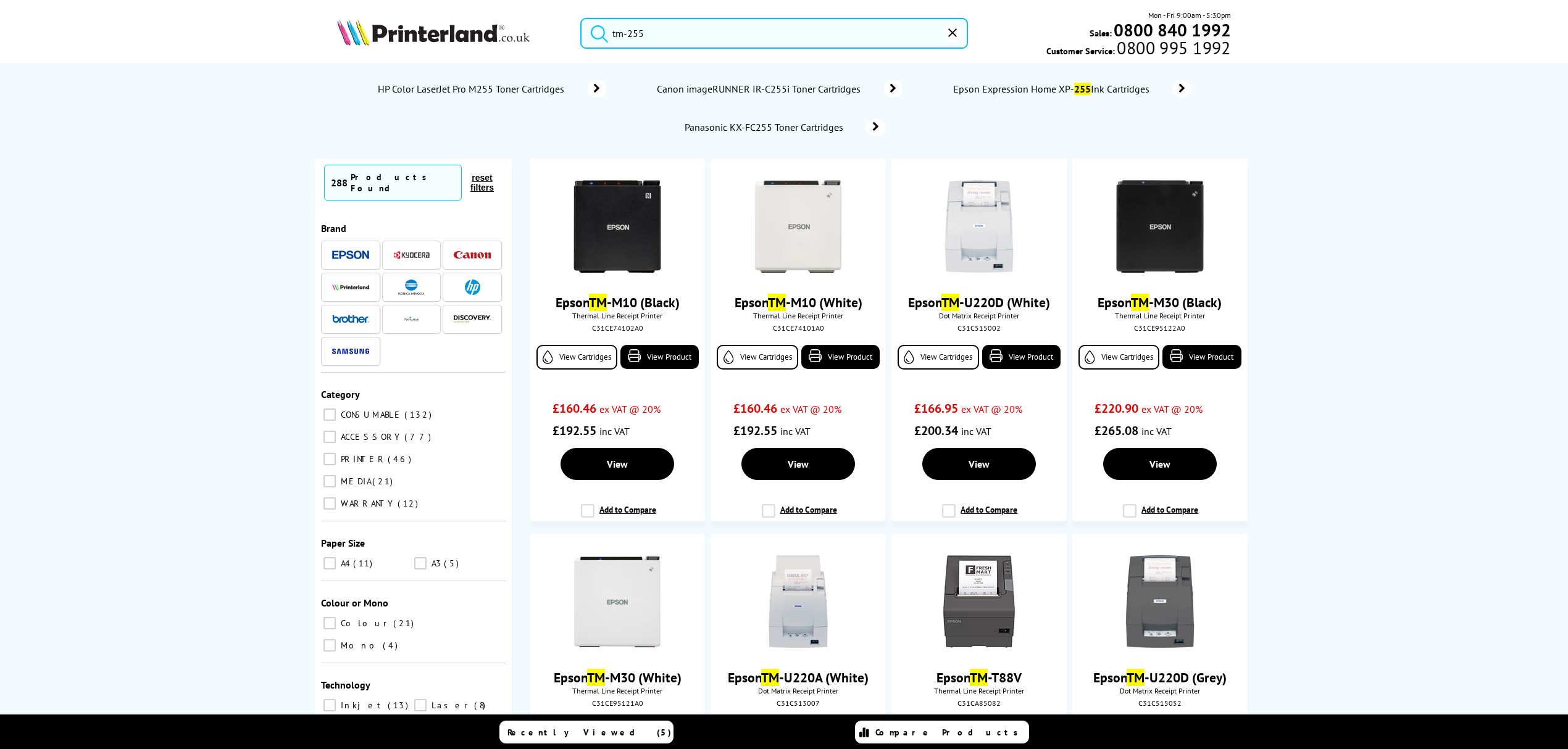
drag, startPoint x: 630, startPoint y: 31, endPoint x: 635, endPoint y: 49, distance: 18.7
click at [630, 38] on input "tm-255" at bounding box center [775, 34] width 388 height 31
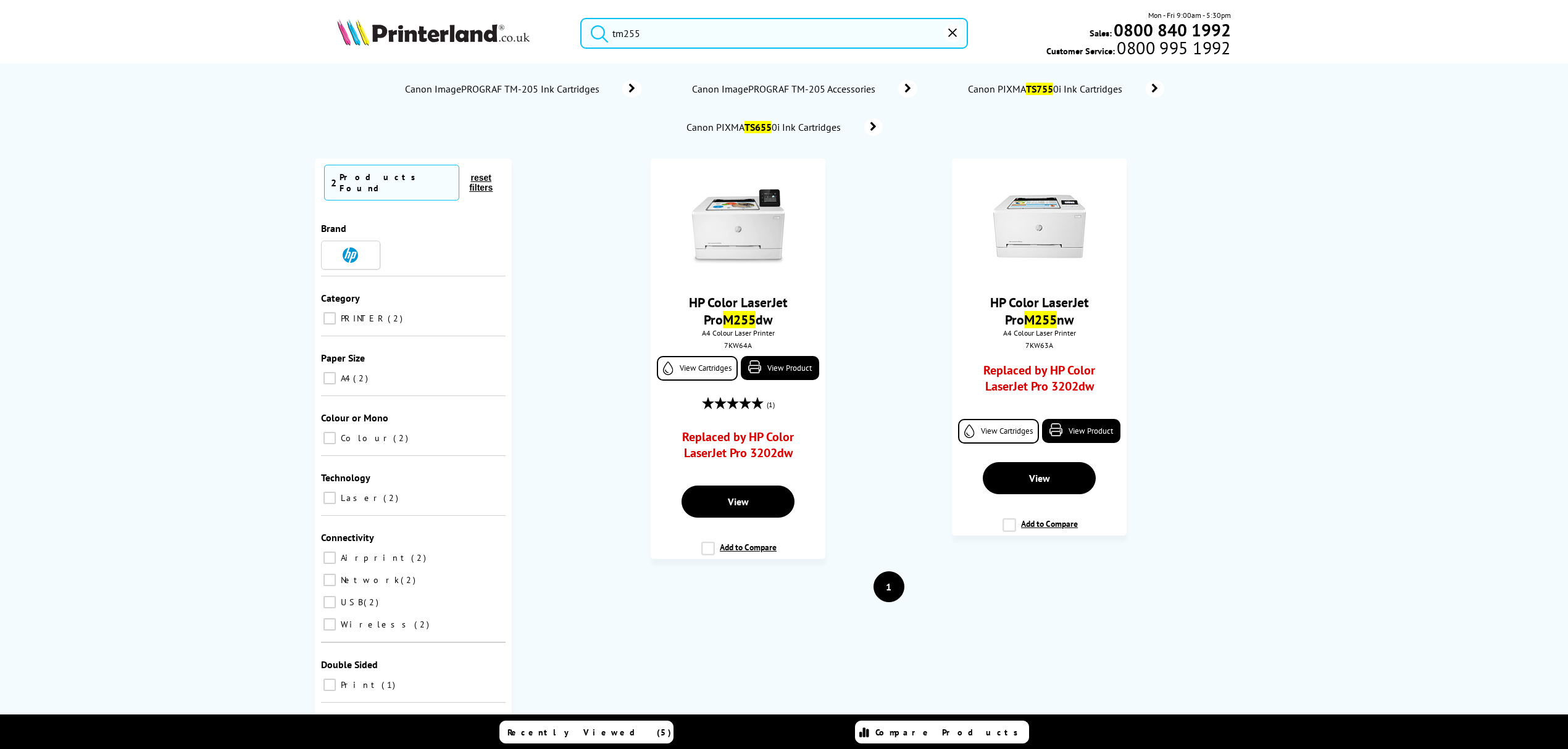
drag, startPoint x: 662, startPoint y: 34, endPoint x: 541, endPoint y: 41, distance: 121.2
click at [541, 41] on div "tm255 Mon - Fri 9:00am - 5:30pm Sales: 0800 840 1992 Customer Service: 0800 995…" at bounding box center [784, 36] width 988 height 54
click at [672, 24] on input "tm255" at bounding box center [775, 34] width 388 height 31
drag, startPoint x: 712, startPoint y: 34, endPoint x: 470, endPoint y: 39, distance: 242.1
click at [470, 39] on div "tm255 Mon - Fri 9:00am - 5:30pm Sales: 0800 840 1992 Customer Service: 0800 995…" at bounding box center [784, 36] width 988 height 54
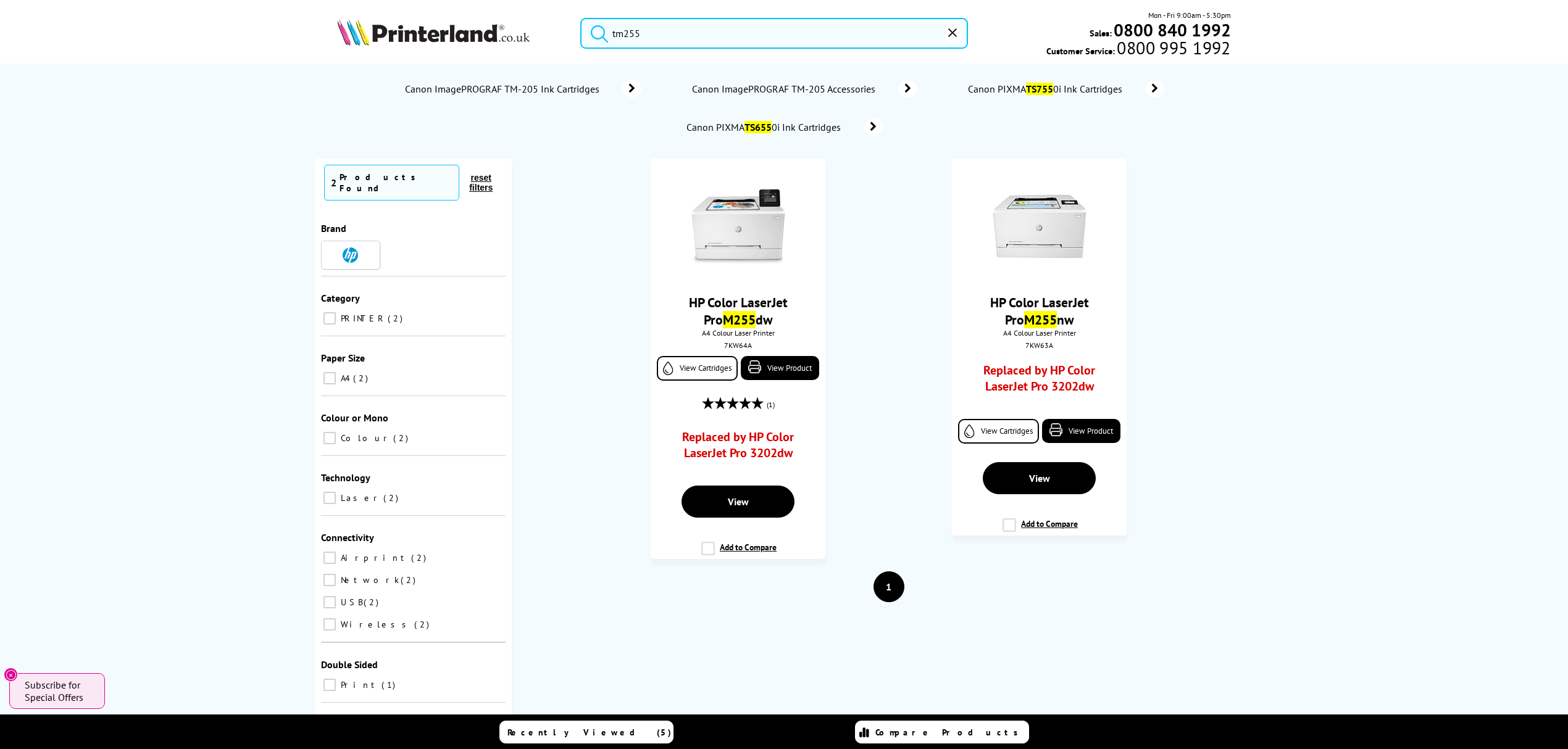
paste input "2885C001"
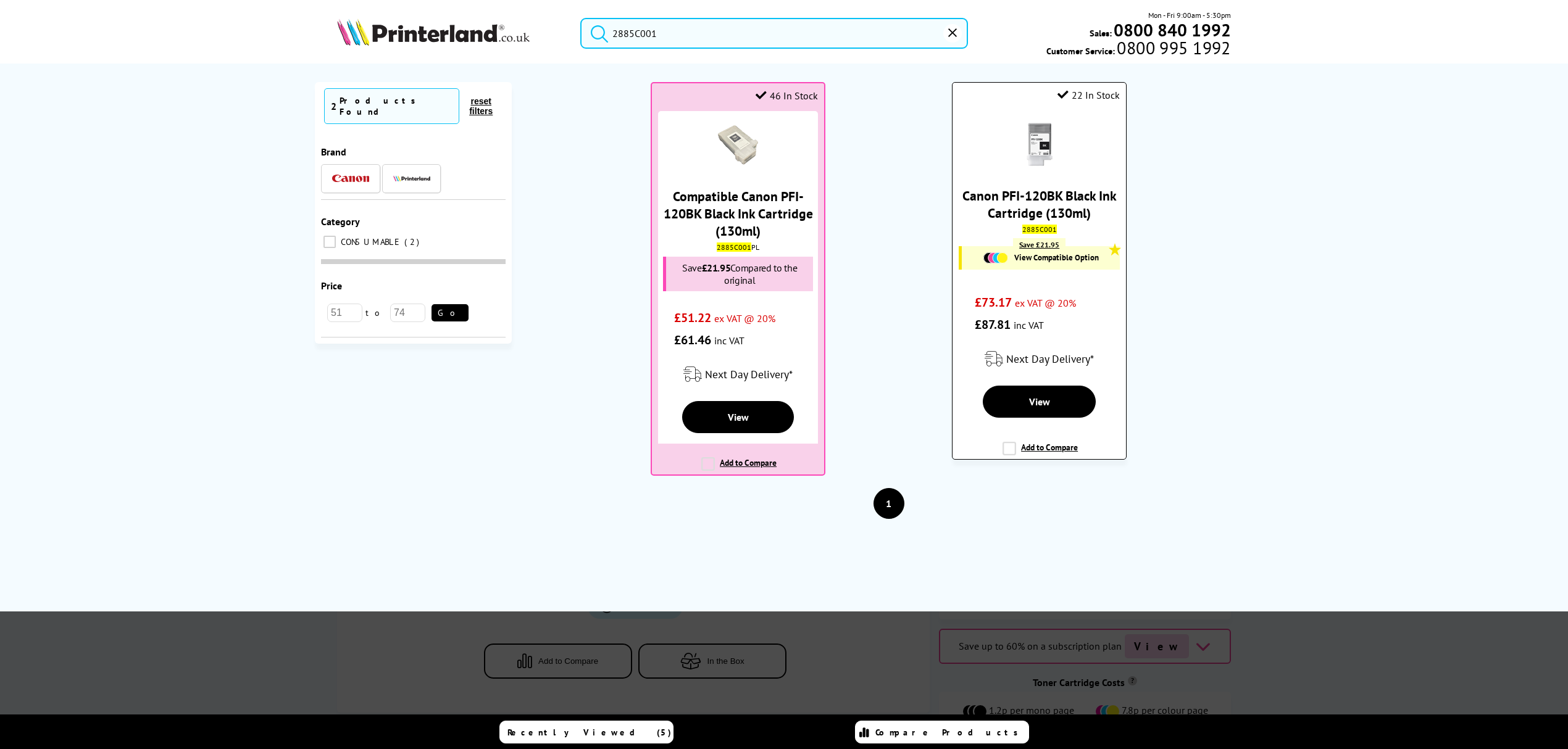
type input "2885C001"
click at [1028, 141] on img at bounding box center [1040, 144] width 43 height 43
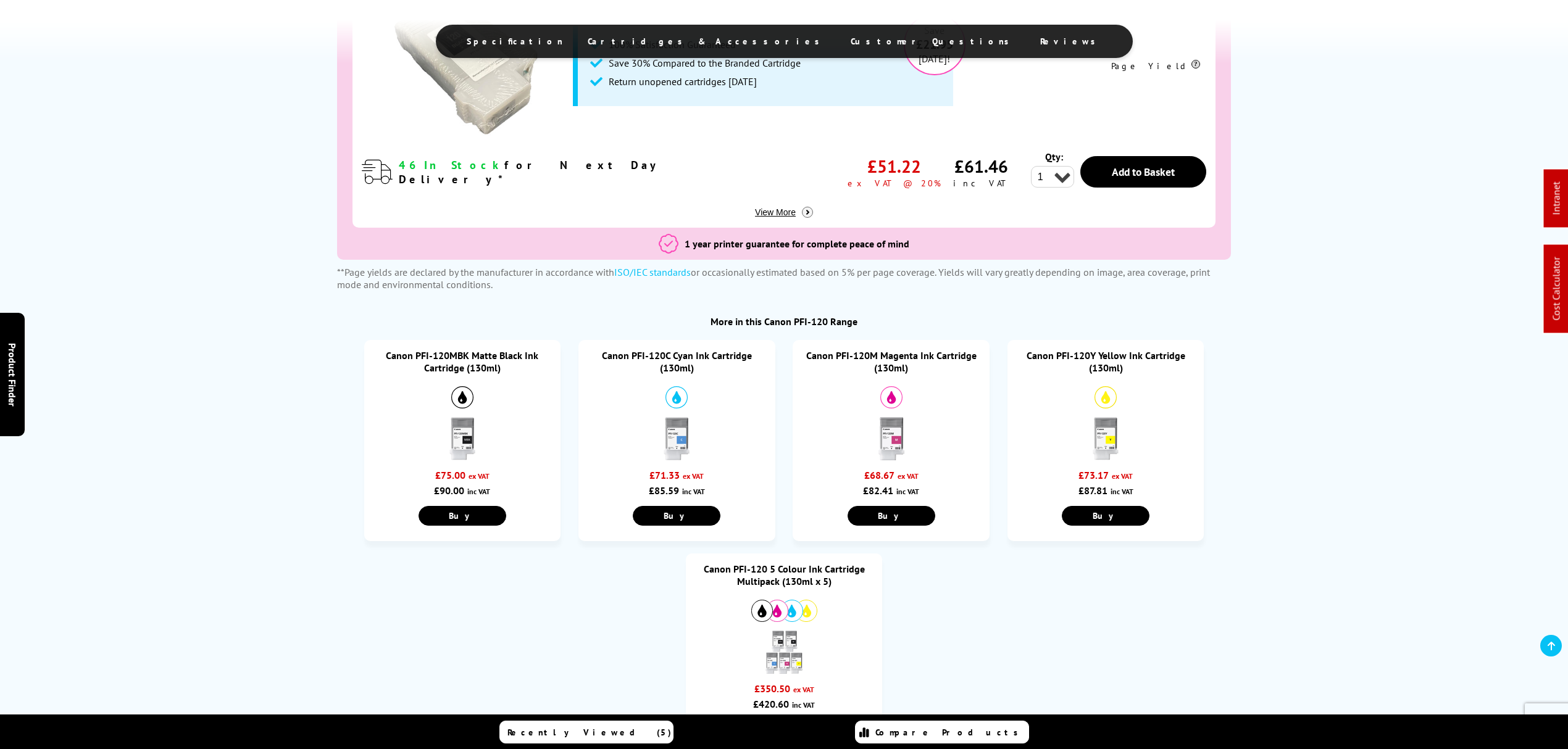
scroll to position [1070, 0]
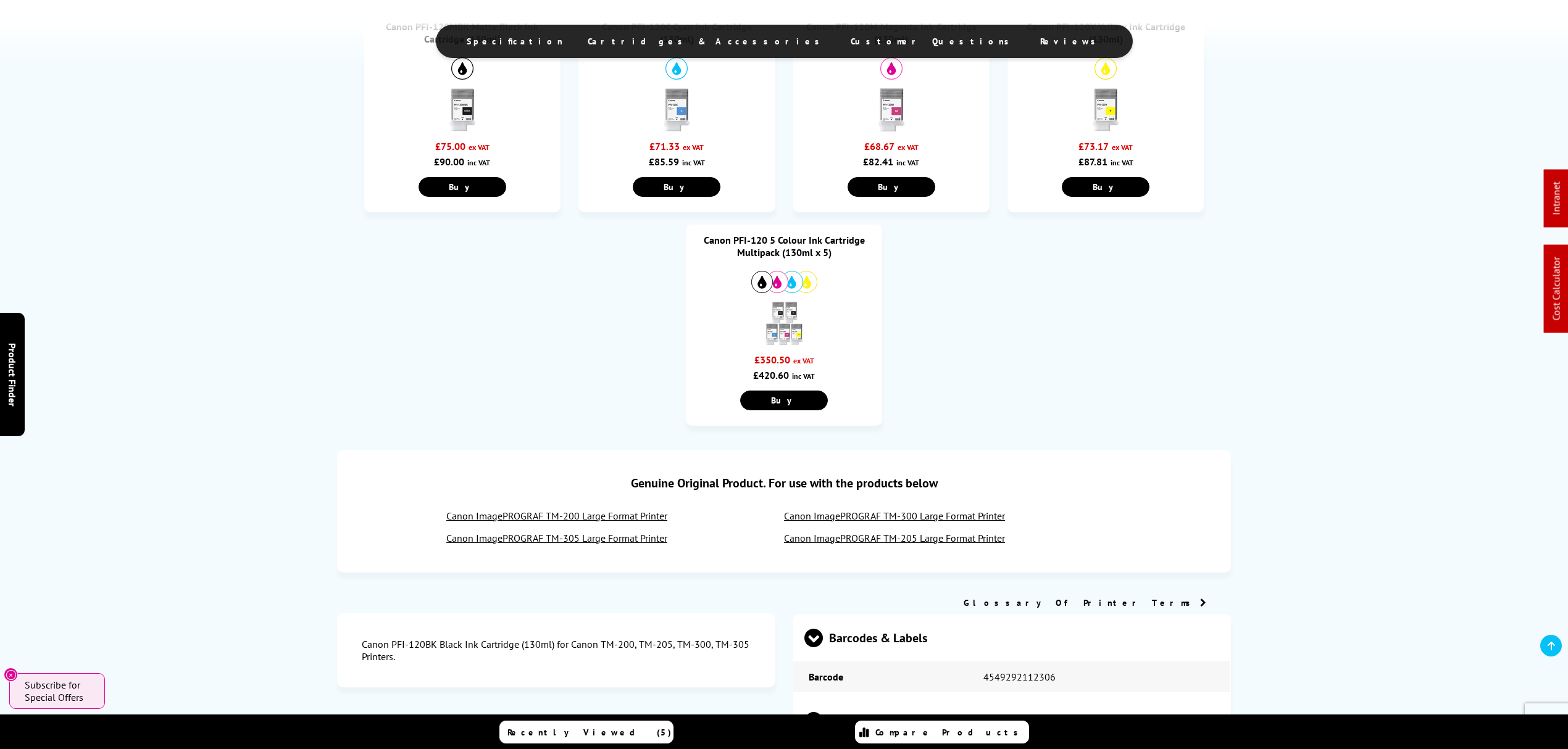
click at [816, 247] on link "Canon PFI-120 5 Colour Ink Cartridge Multipack (130ml x 5)" at bounding box center [784, 246] width 161 height 25
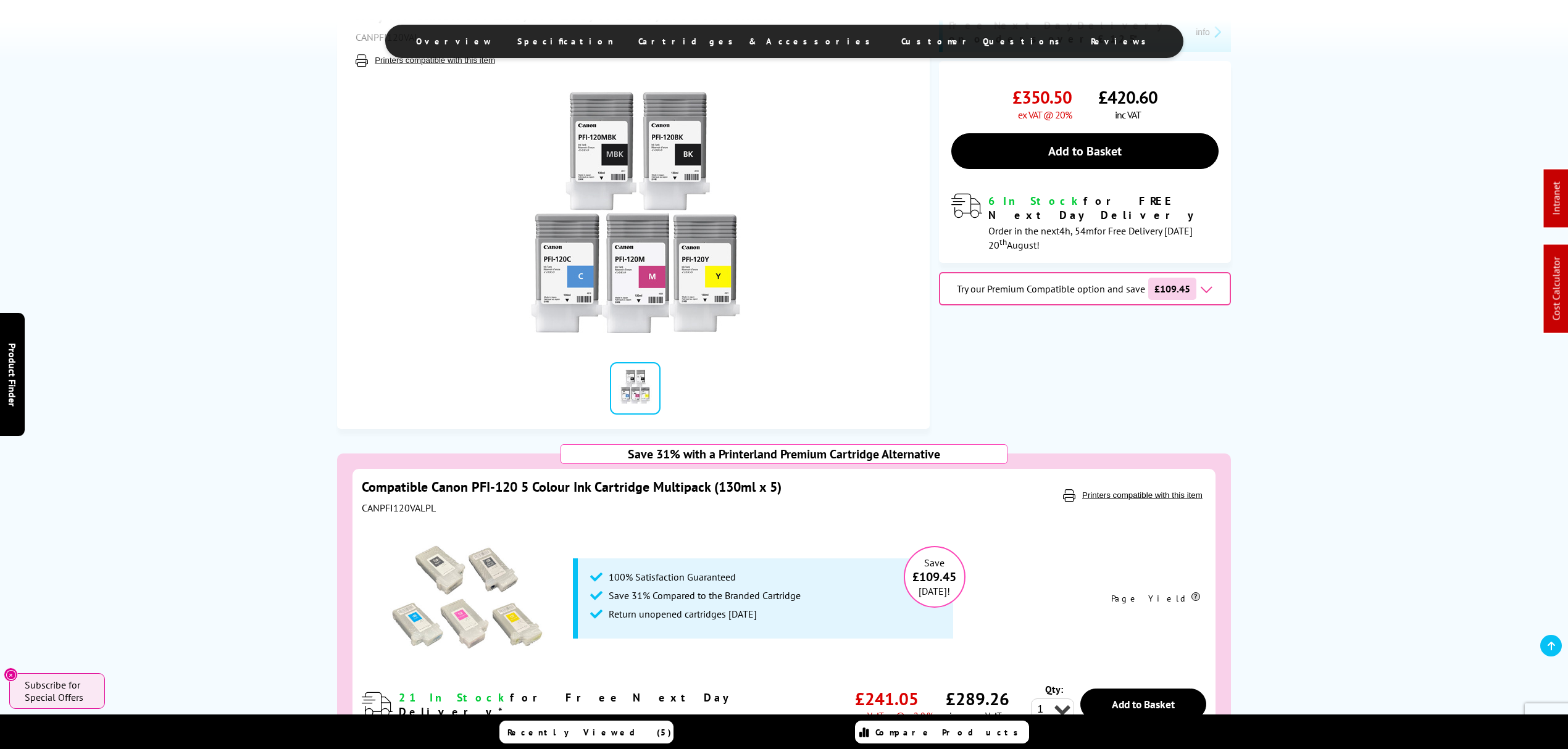
scroll to position [82, 0]
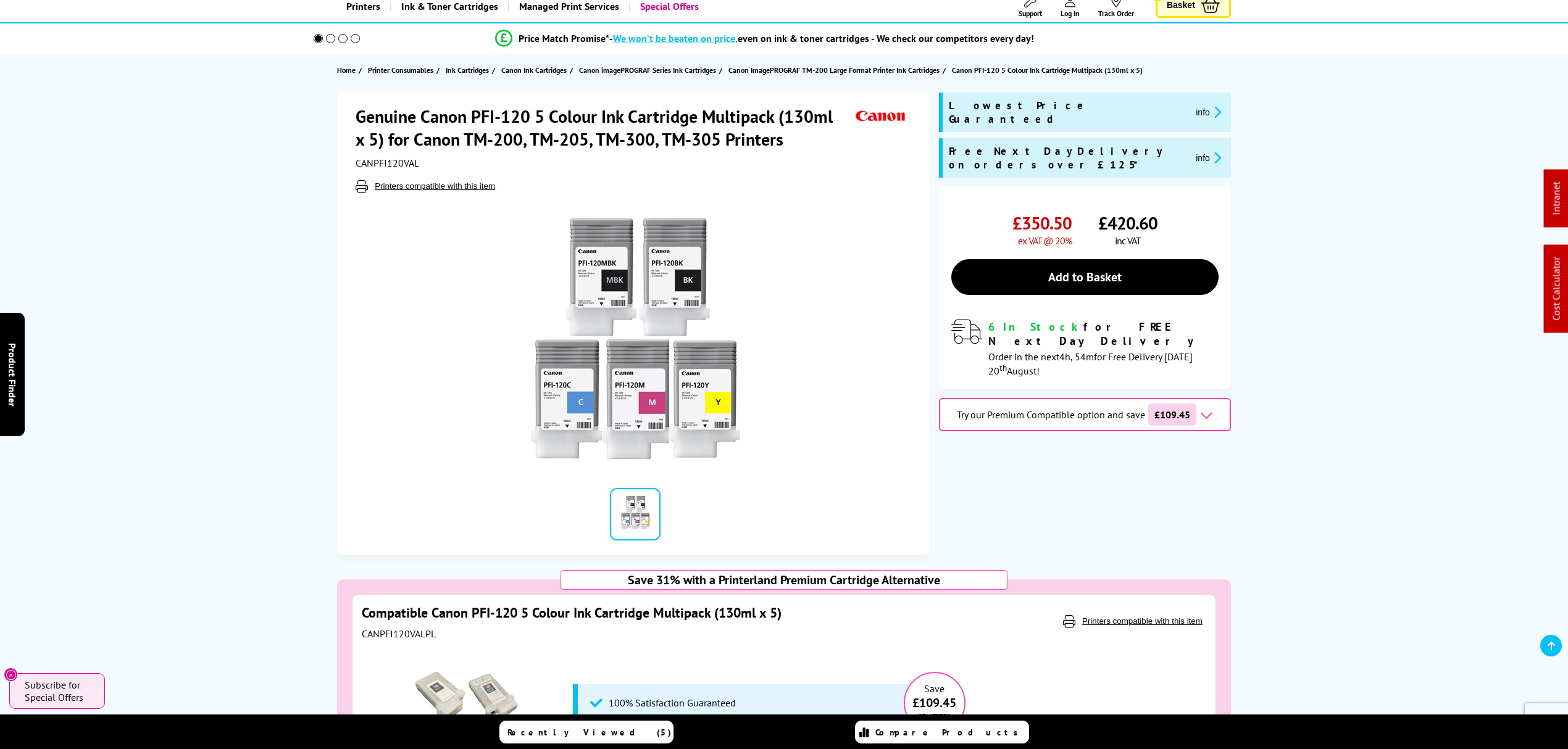
click at [398, 157] on span "CANPFI120VAL" at bounding box center [387, 163] width 64 height 12
click at [386, 158] on span "CANPFI120VAL" at bounding box center [387, 163] width 64 height 12
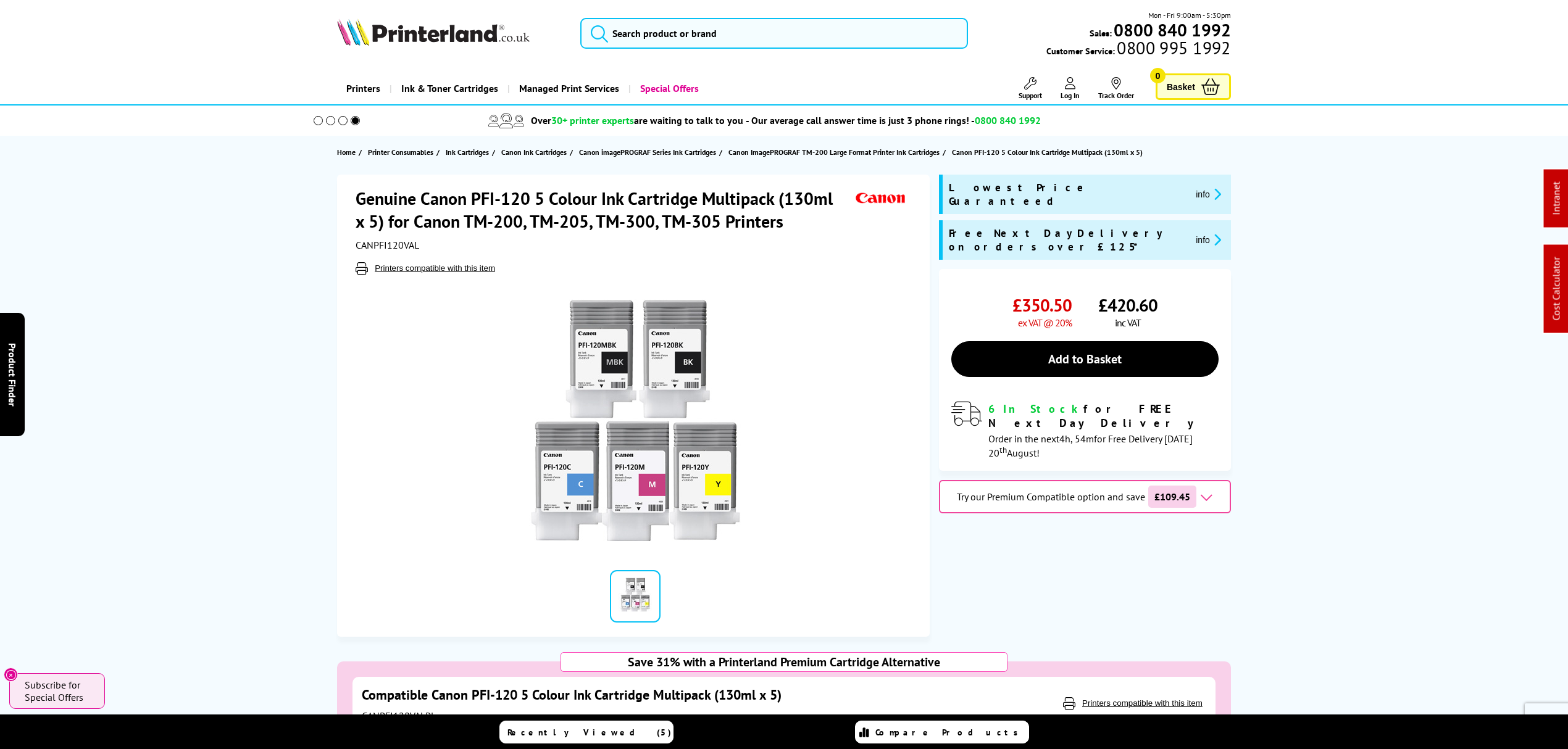
drag, startPoint x: 900, startPoint y: 381, endPoint x: 916, endPoint y: 56, distance: 325.4
click at [795, 27] on input "search" at bounding box center [775, 34] width 388 height 31
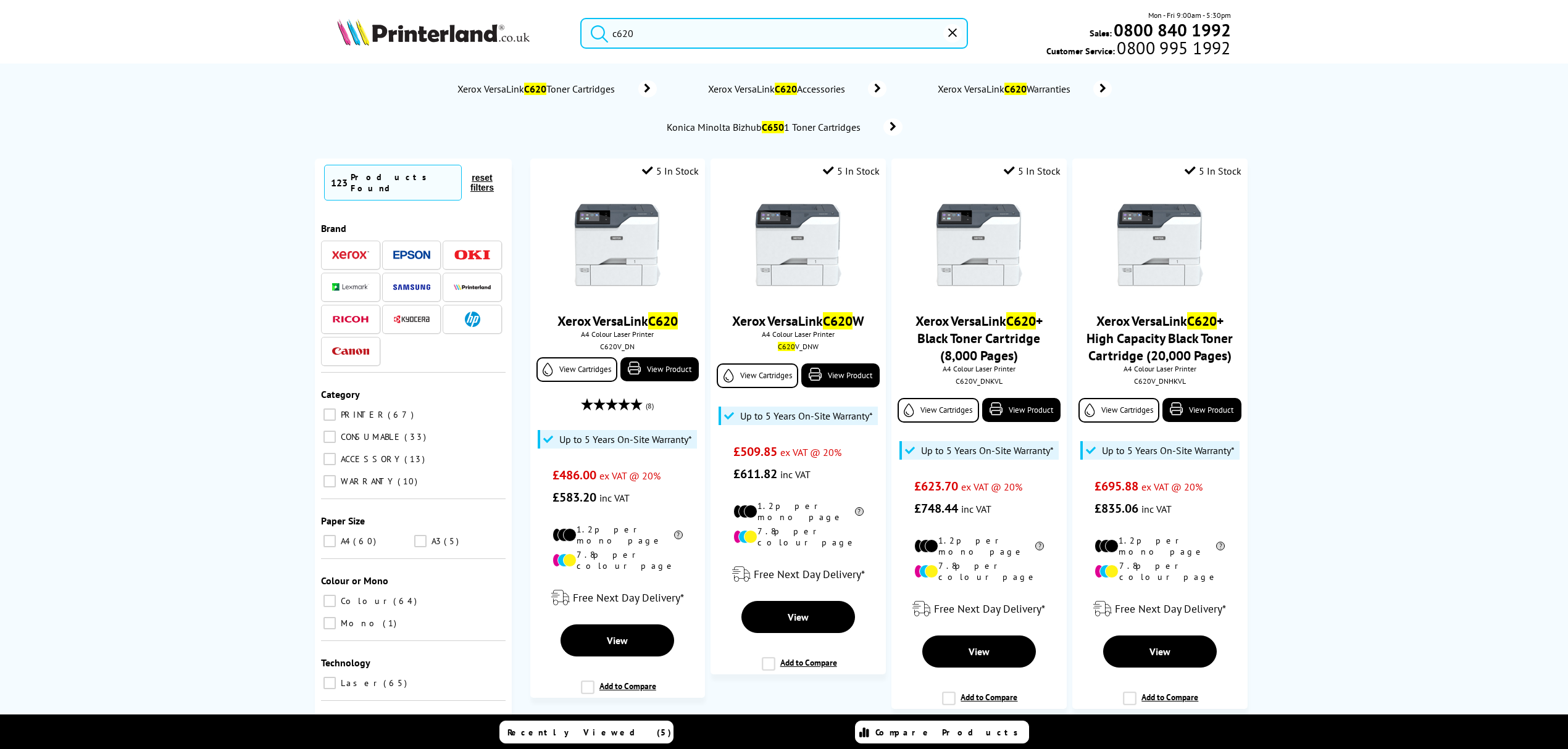
scroll to position [494, 0]
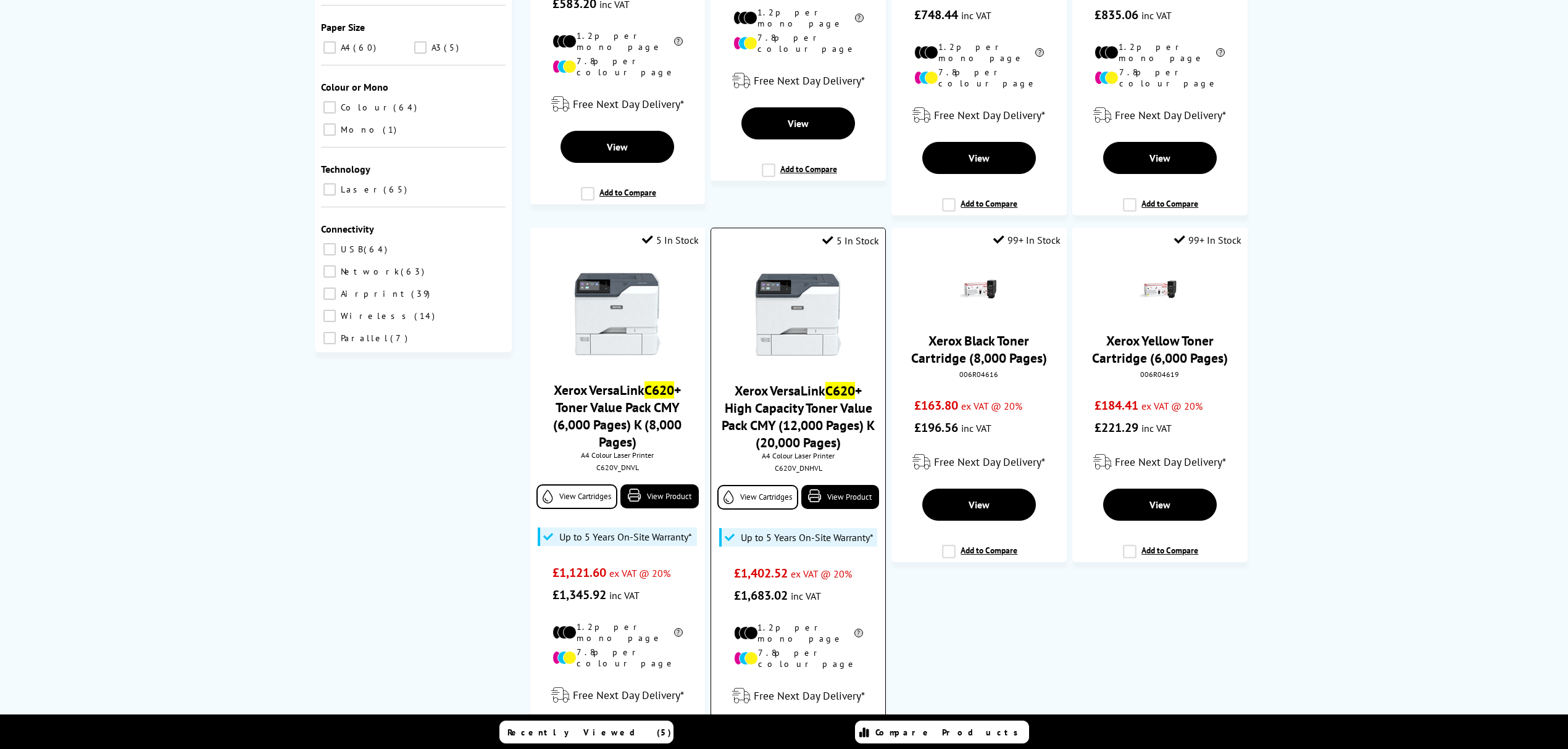
type input "c620"
click at [825, 327] on img at bounding box center [798, 314] width 93 height 92
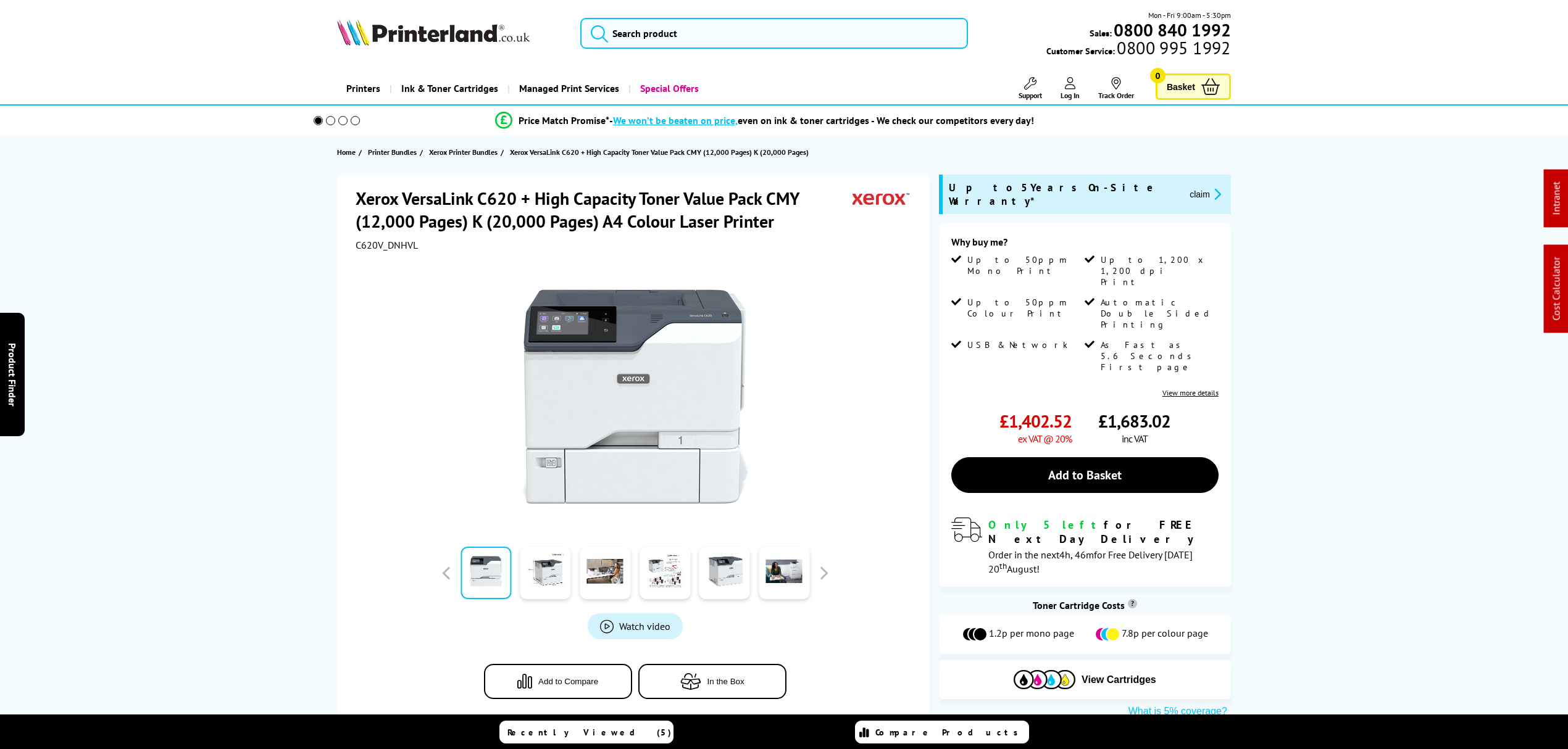
click at [382, 245] on span "C620V_DNHVL" at bounding box center [386, 245] width 62 height 12
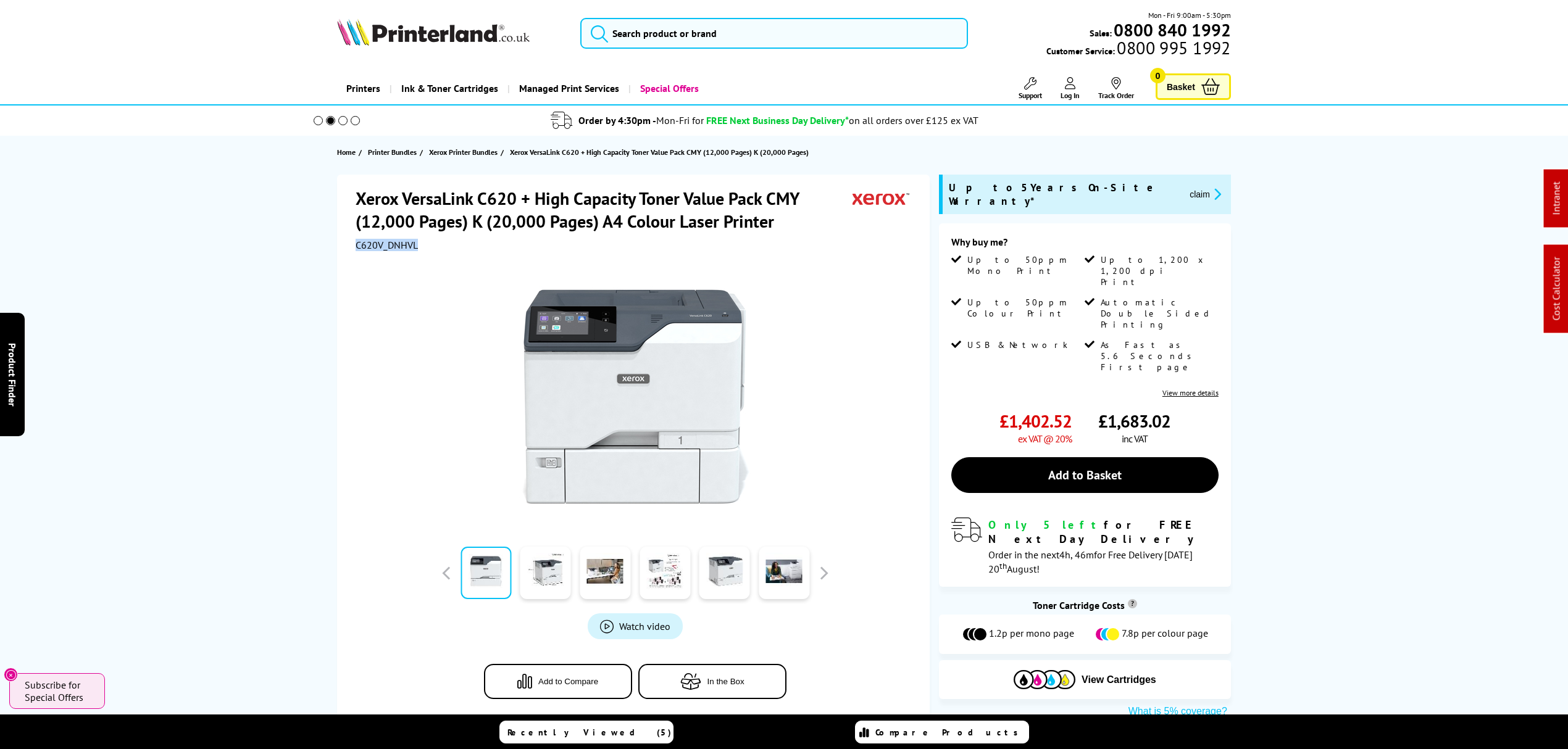
click at [1186, 187] on button "claim" at bounding box center [1206, 193] width 39 height 14
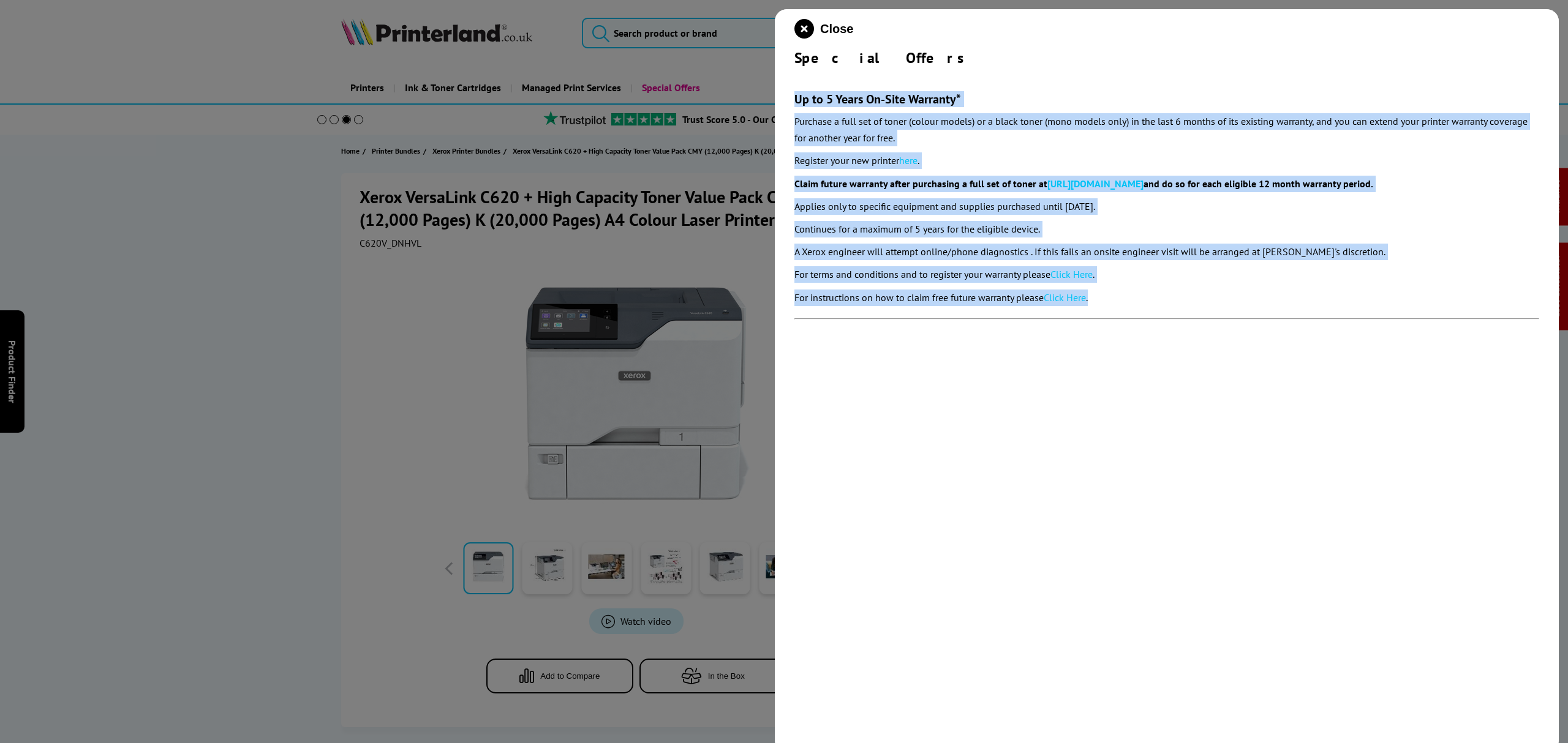
drag, startPoint x: 1113, startPoint y: 295, endPoint x: 786, endPoint y: 96, distance: 382.8
click at [786, 96] on div "Close Special Offers Up to 5 Years On-Site Warranty* Purchase a full set of ton…" at bounding box center [1167, 380] width 784 height 743
copy section "Up to 5 Years On-Site Warranty* Purchase a full set of toner (colour models) or…"
click at [799, 27] on icon "close modal" at bounding box center [804, 28] width 19 height 19
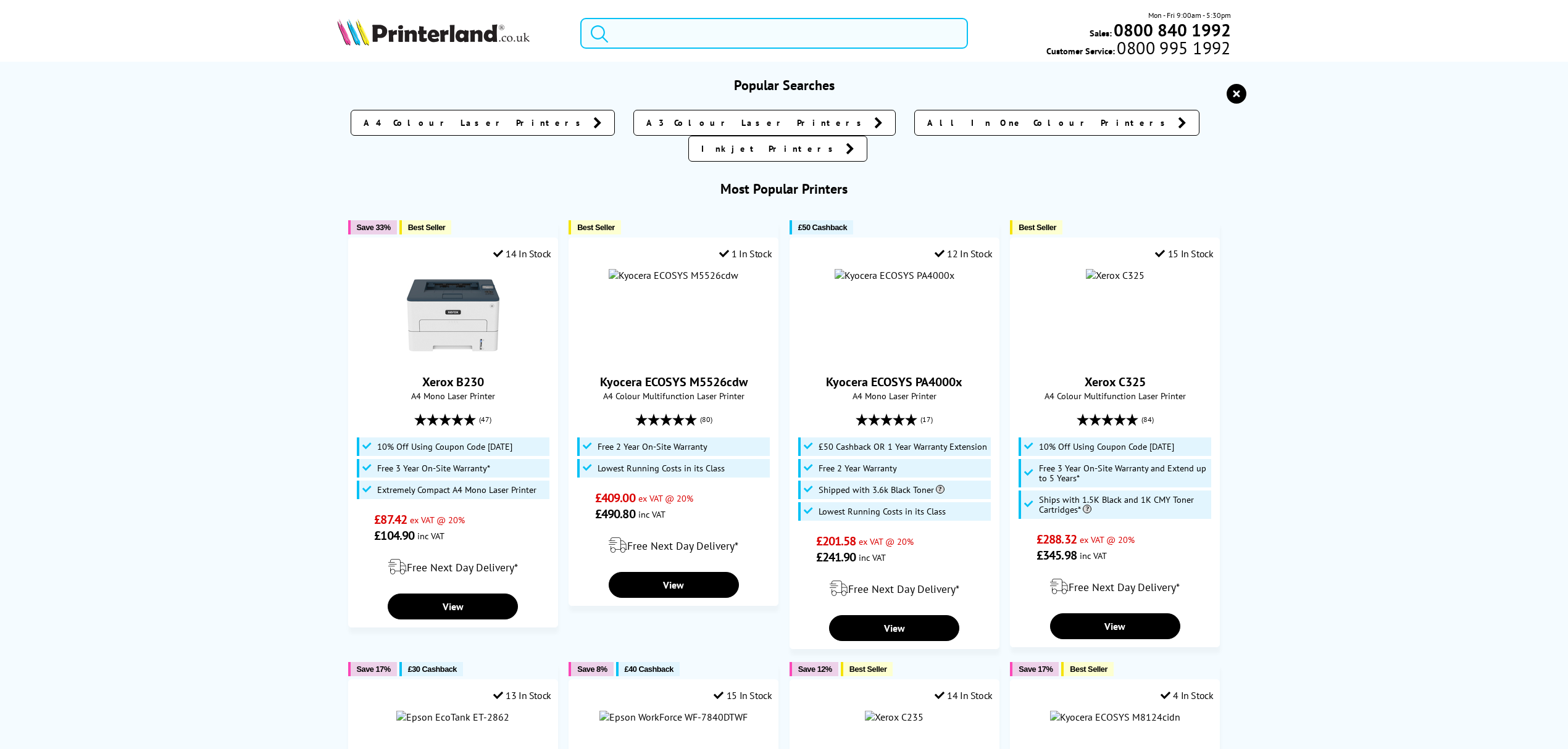
click at [747, 34] on input "search" at bounding box center [775, 34] width 388 height 31
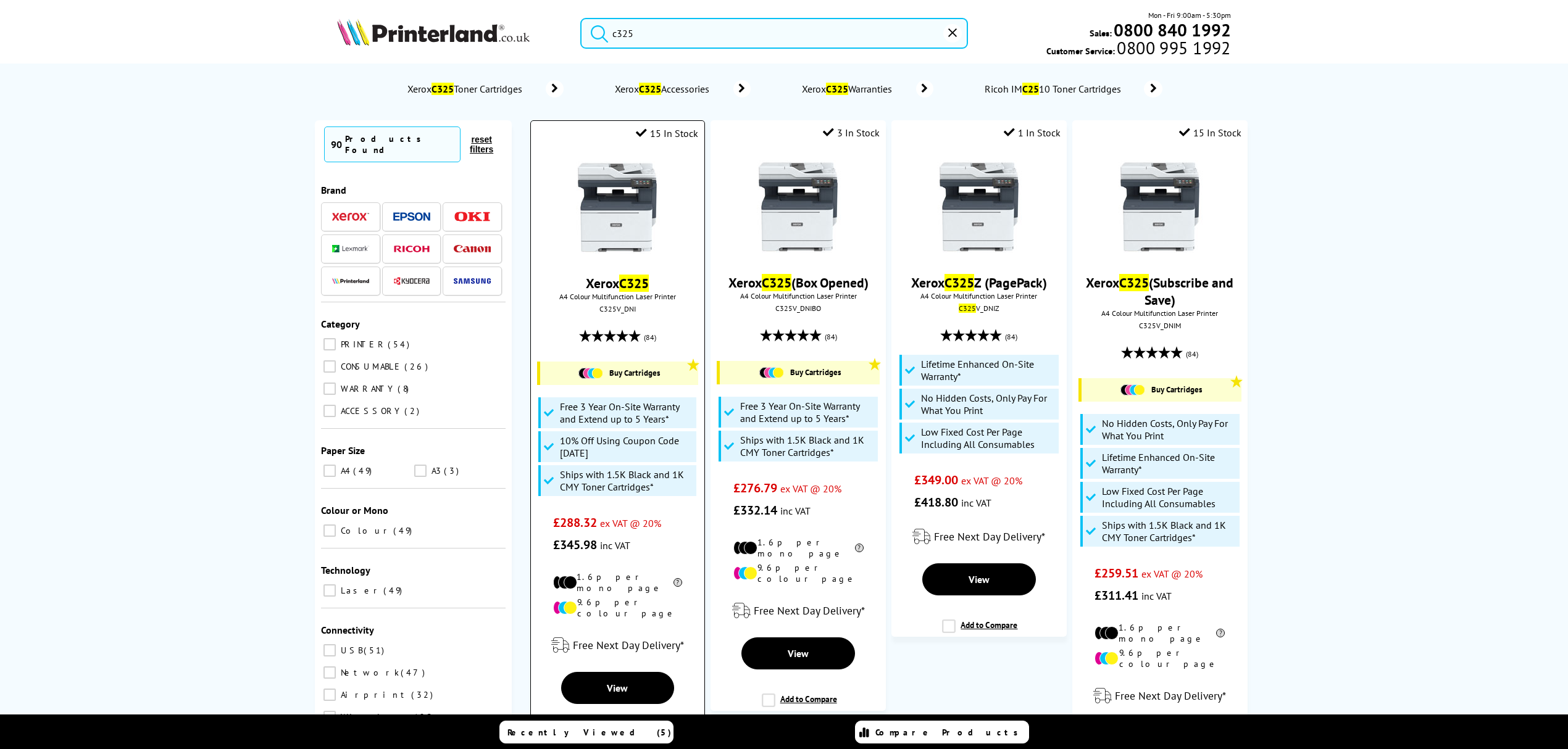
type input "c325"
click at [640, 189] on img at bounding box center [617, 207] width 93 height 92
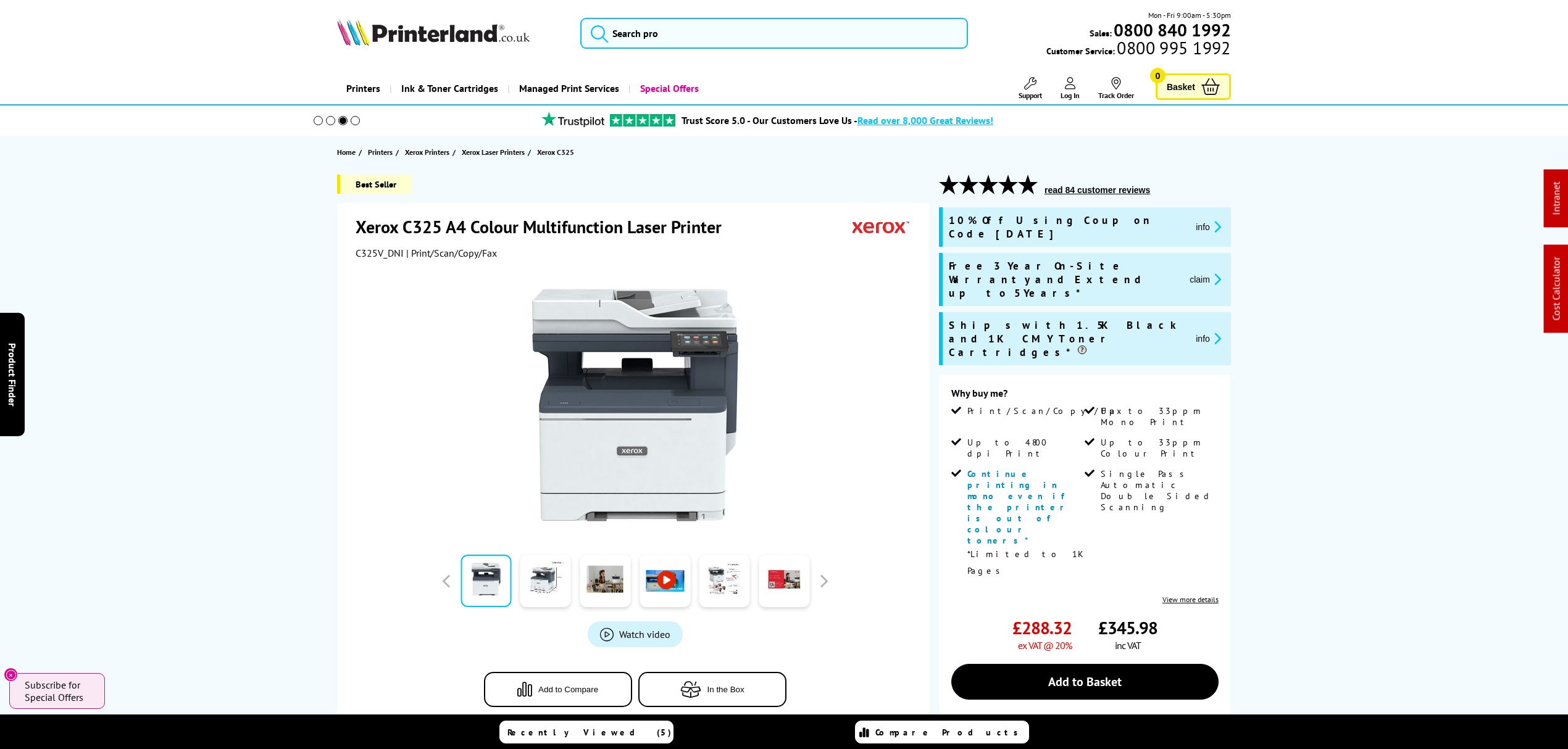
drag, startPoint x: 1485, startPoint y: 208, endPoint x: 1394, endPoint y: 43, distance: 188.4
click at [765, 25] on input "search" at bounding box center [775, 34] width 388 height 31
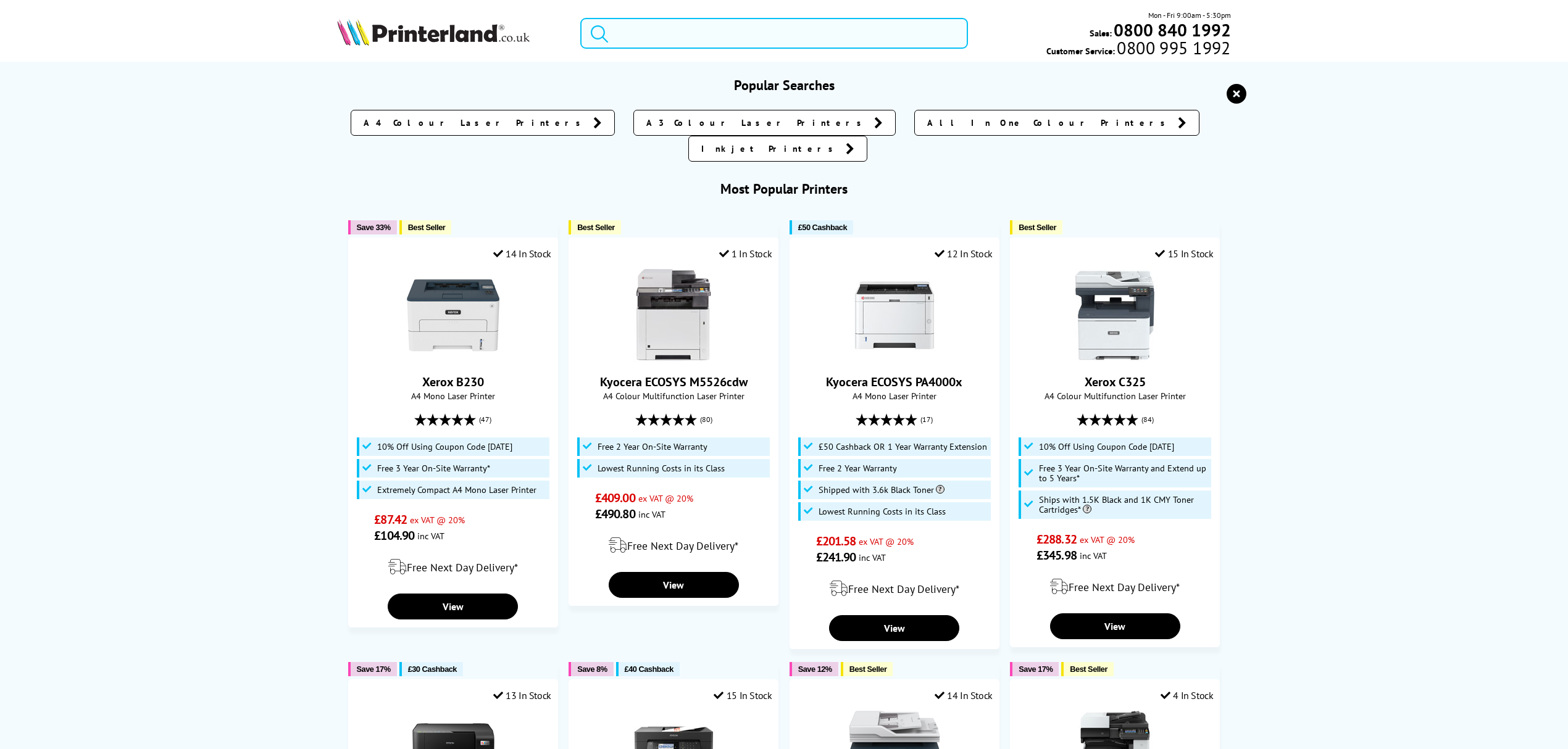
paste input "L9310CDW"
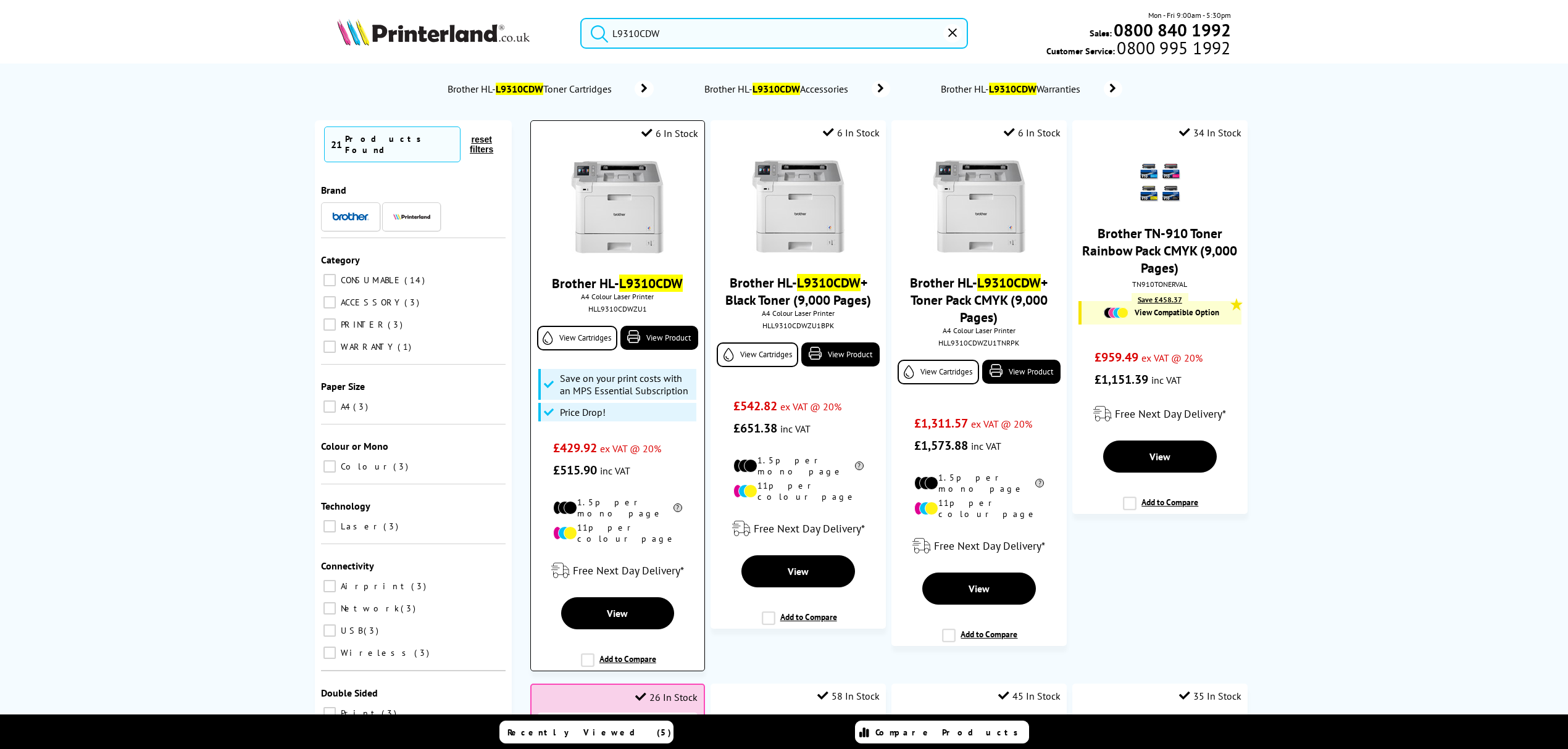
type input "L9310CDW"
click at [650, 220] on img at bounding box center [617, 207] width 93 height 92
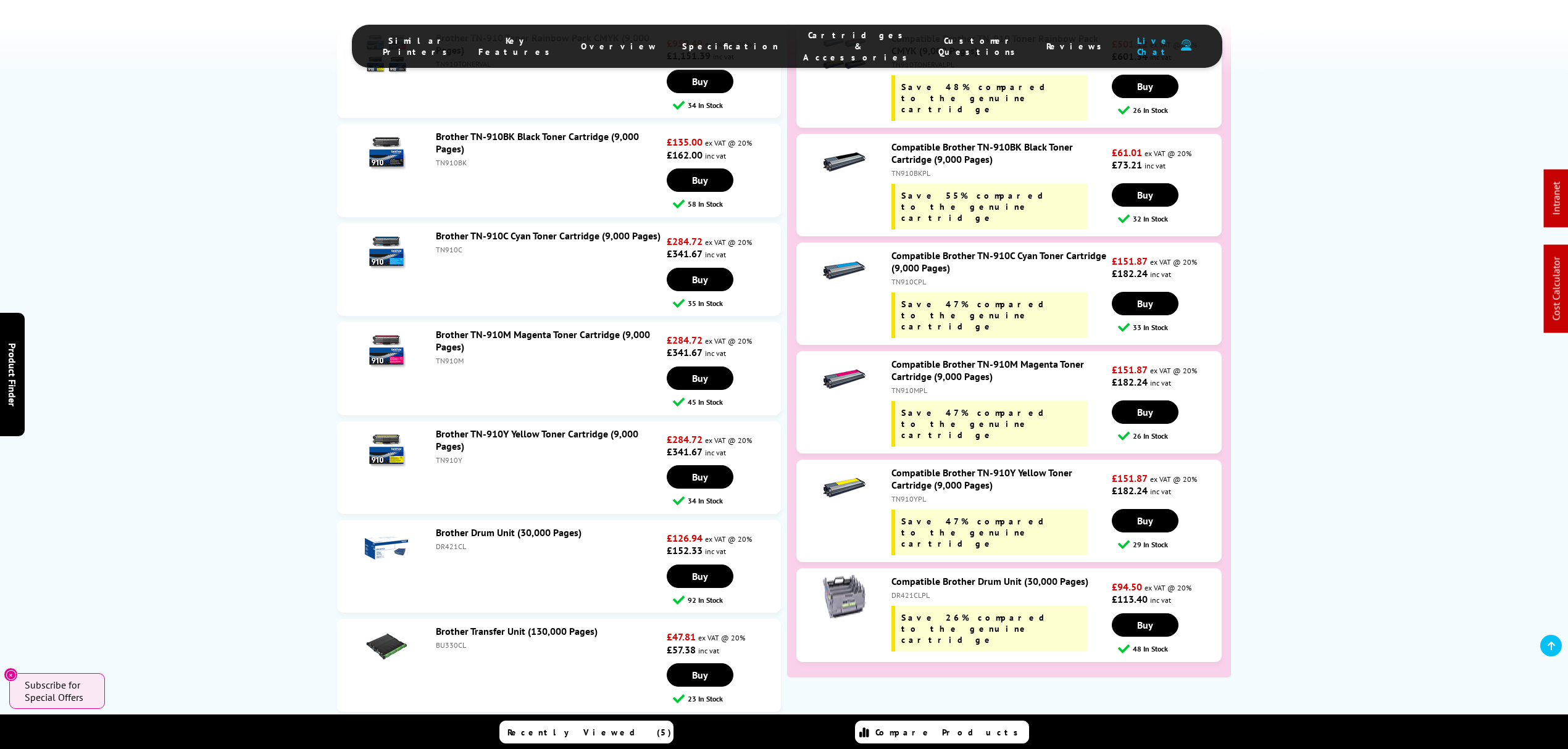
scroll to position [4115, 0]
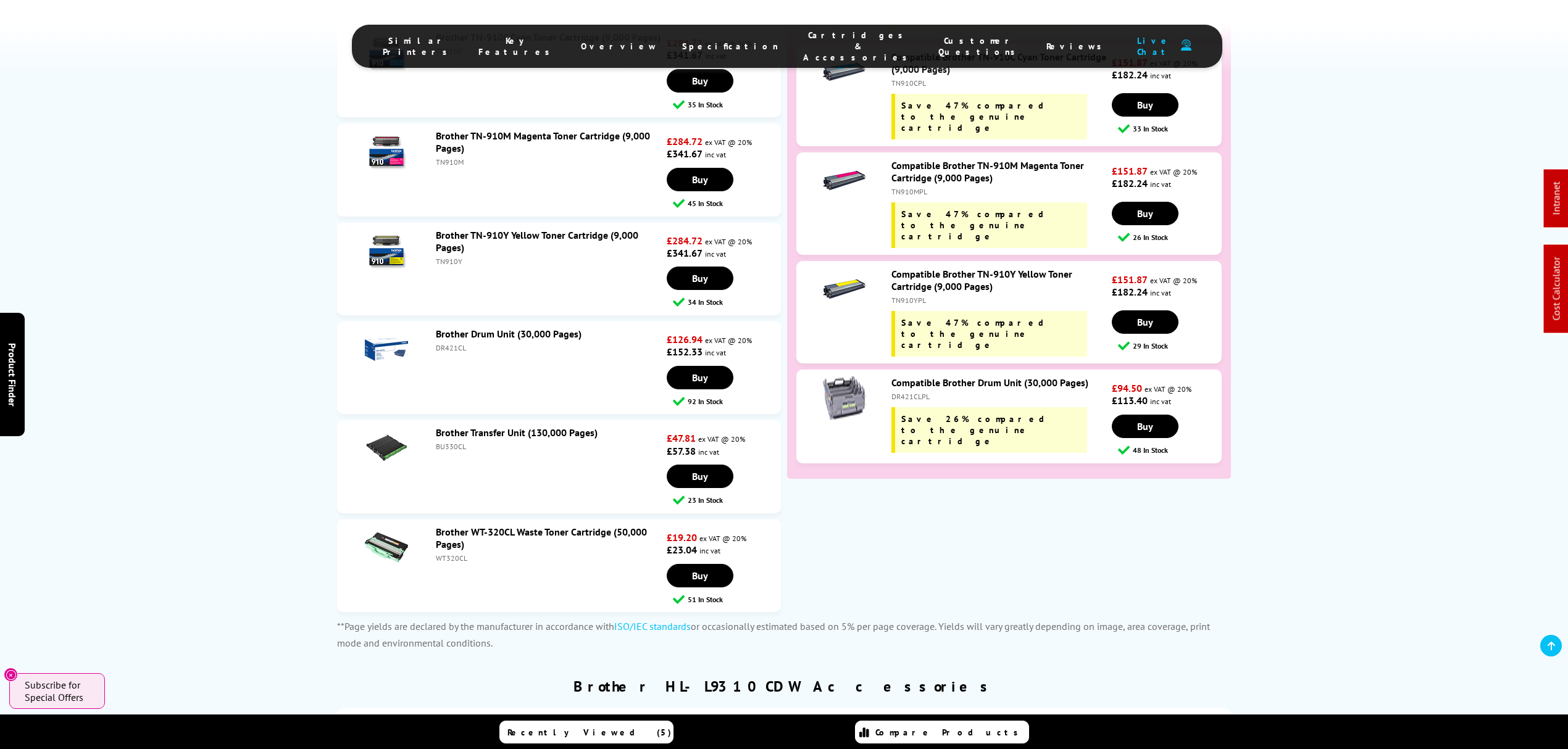
click at [911, 377] on div "Compatible Brother Drum Unit (30,000 Pages) DR421CLPL Save 26% compared to the …" at bounding box center [998, 415] width 227 height 77
click at [914, 392] on div "DR421CLPL" at bounding box center [1000, 396] width 217 height 9
copy div "DR421CLPL"
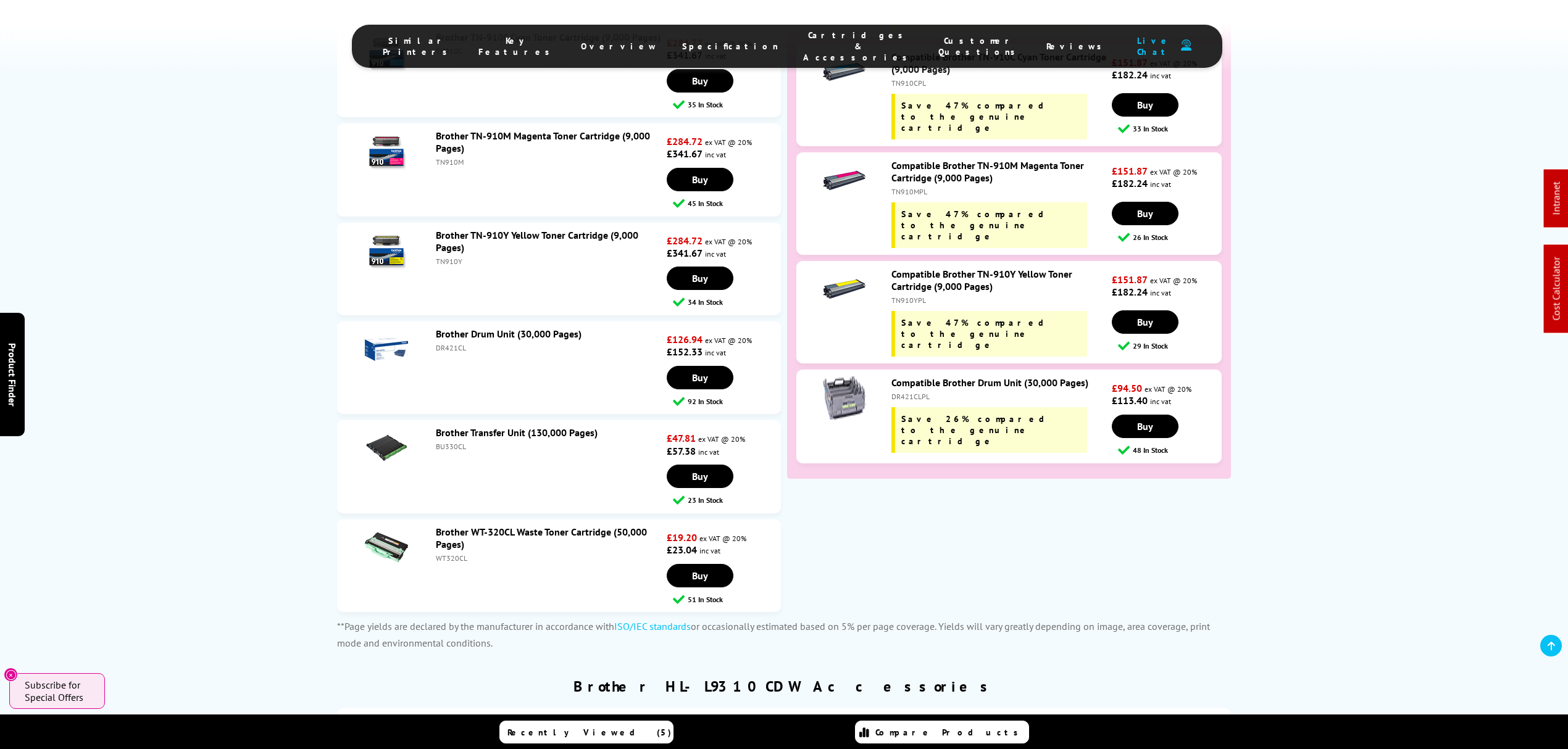
click at [450, 343] on div "DR421CL" at bounding box center [549, 347] width 228 height 9
copy div "DR421CL"
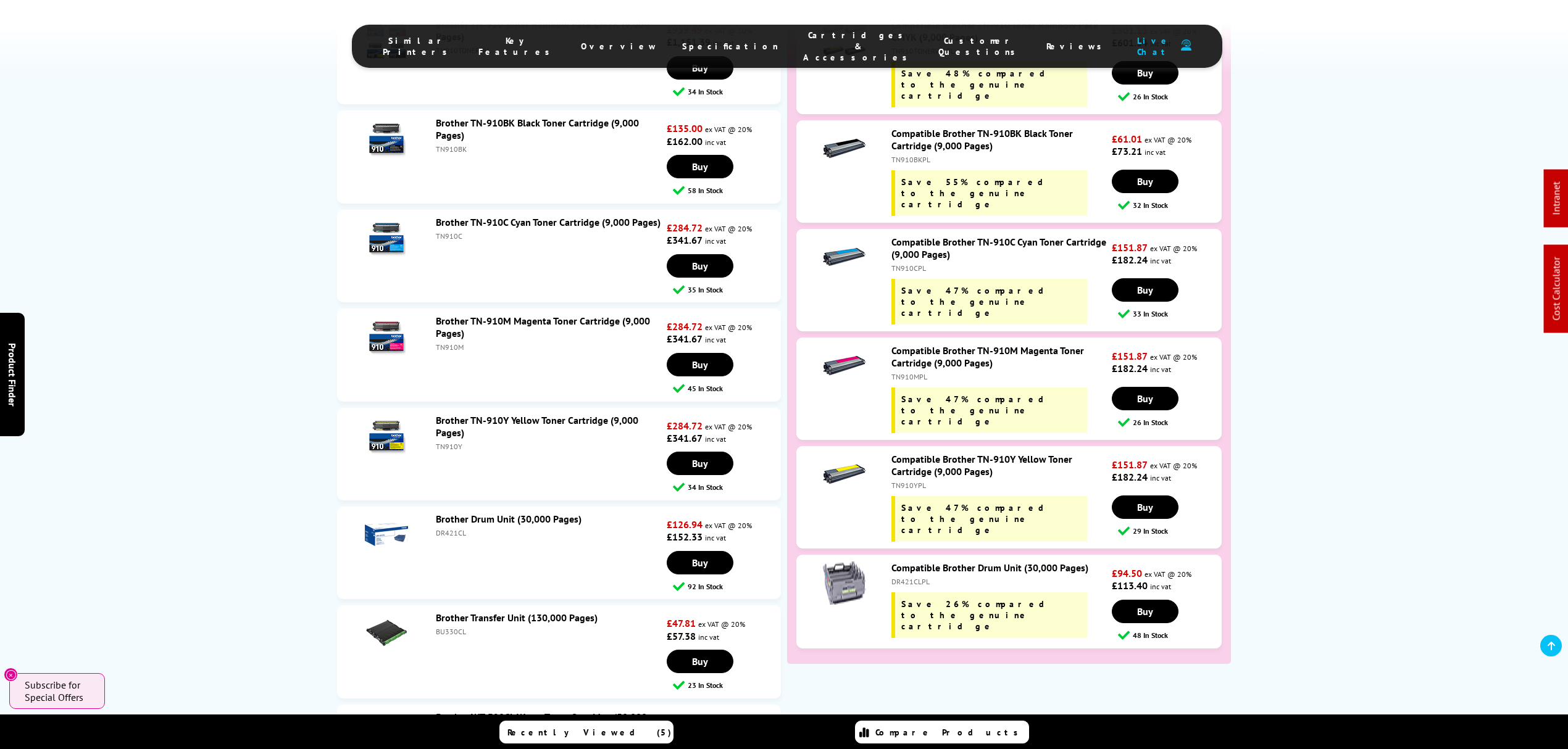
scroll to position [3950, 0]
